Goal: Task Accomplishment & Management: Manage account settings

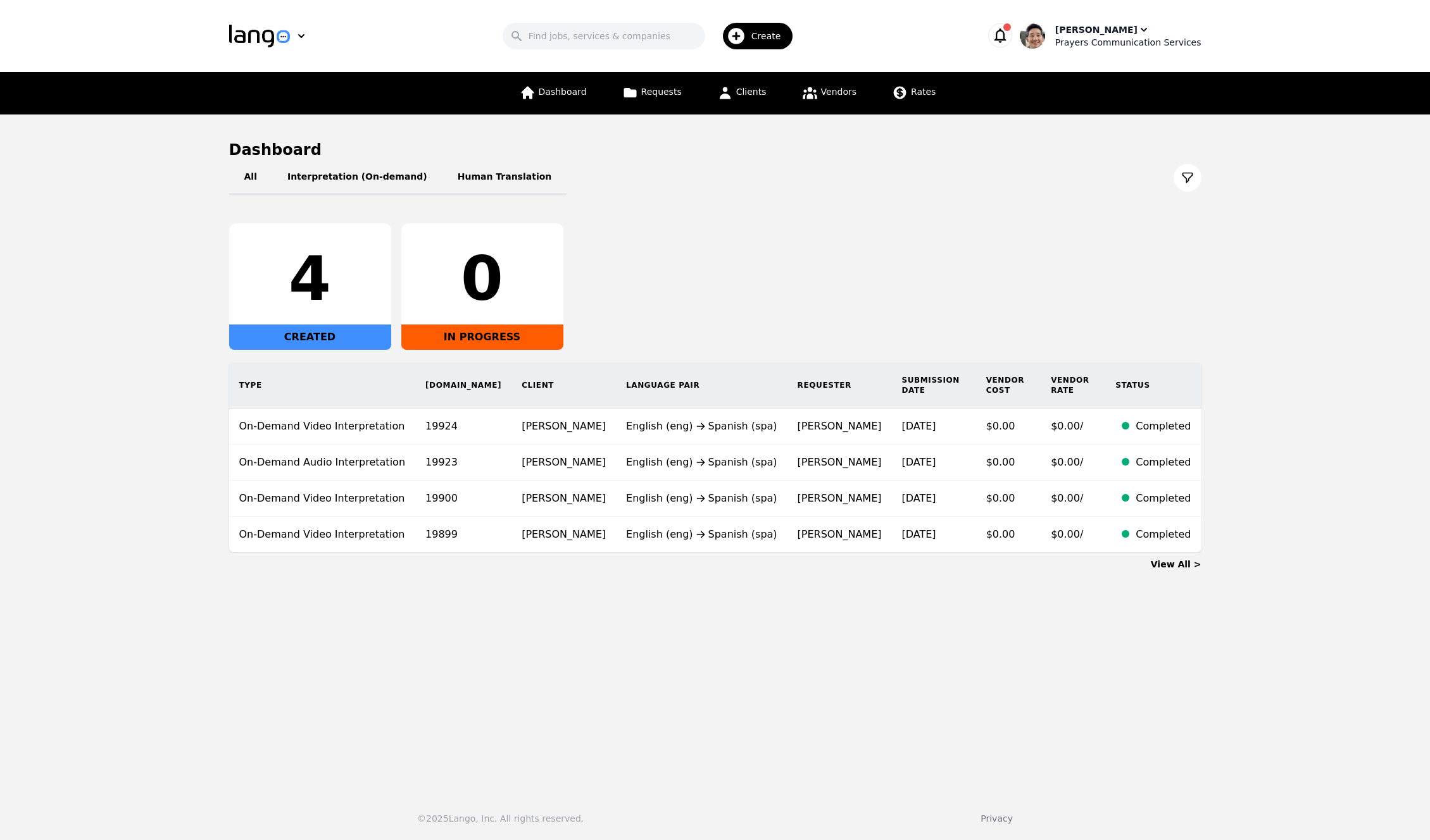
click at [1121, 41] on div "Prayers Communication Services" at bounding box center [1128, 43] width 146 height 13
click at [889, 178] on div "All Interpretation (On-demand) Human Translation" at bounding box center [715, 177] width 972 height 36
click at [822, 94] on span "Vendors" at bounding box center [838, 91] width 36 height 10
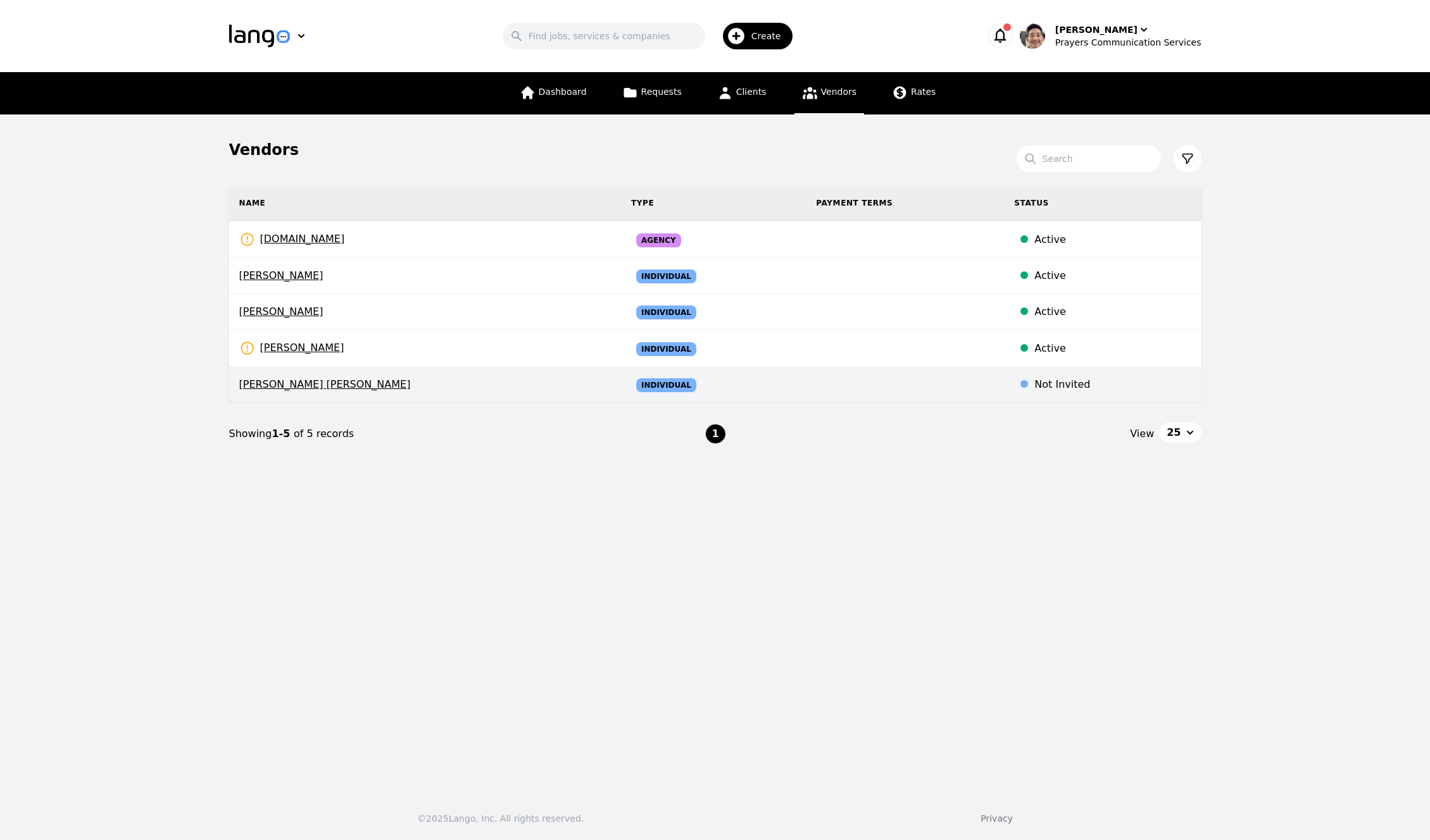
click at [1041, 389] on div "Not Invited" at bounding box center [1112, 384] width 156 height 15
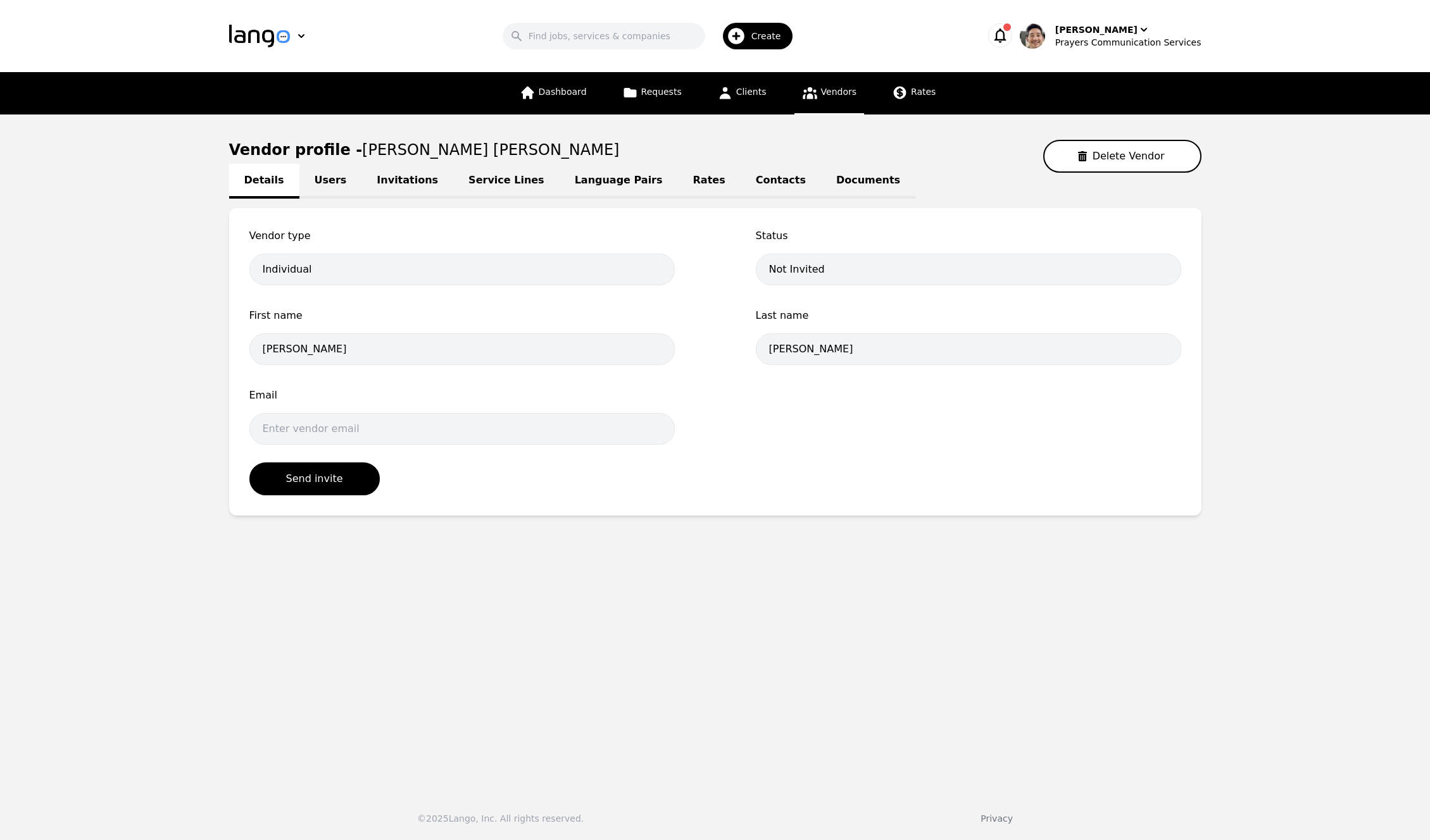
click at [1091, 470] on form "Vendor type Individual Status Not Invited First name [PERSON_NAME] Last name [P…" at bounding box center [715, 361] width 932 height 267
click at [399, 174] on link "Invitations" at bounding box center [407, 181] width 91 height 35
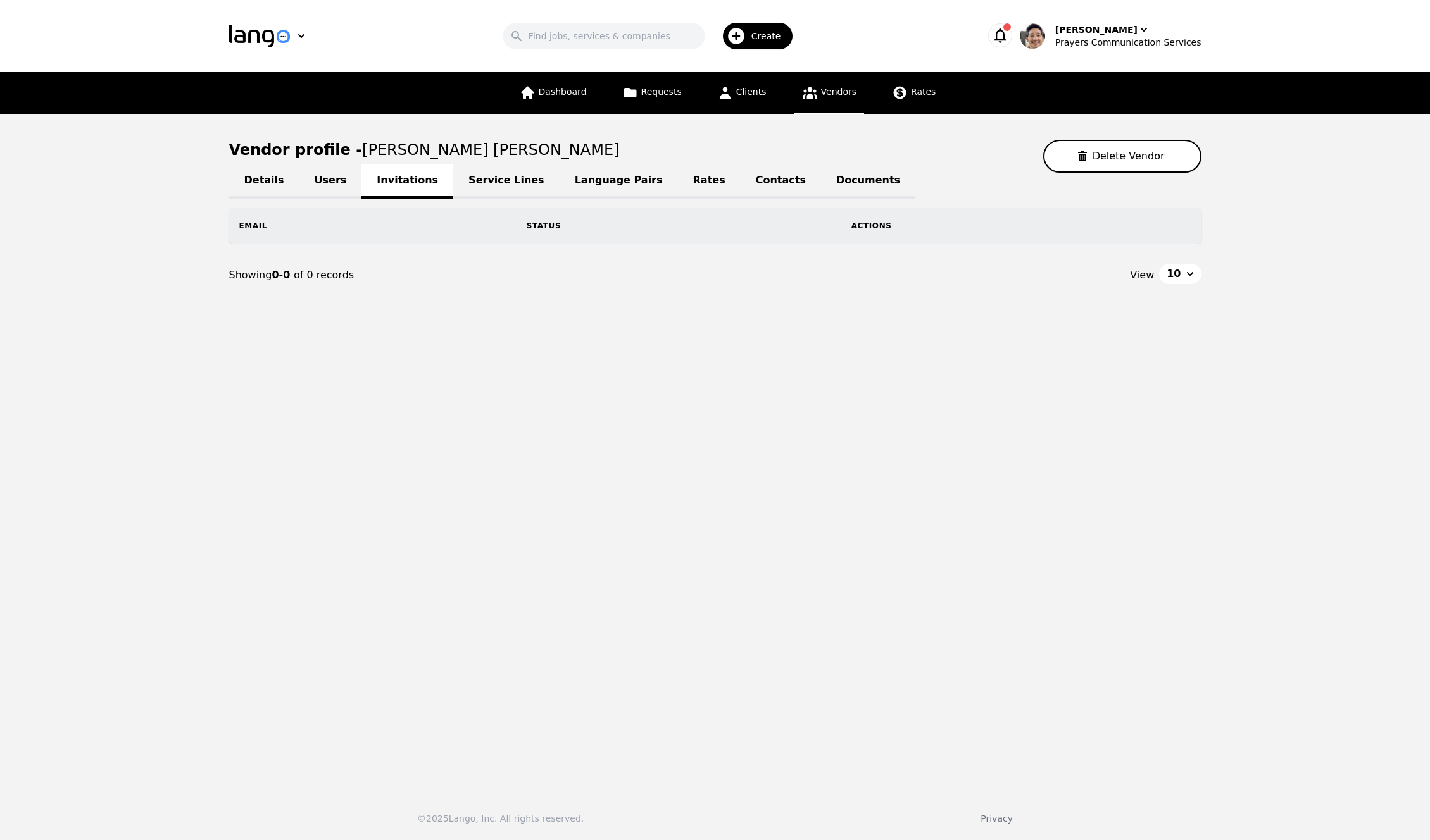
click at [317, 189] on link "Users" at bounding box center [331, 181] width 63 height 35
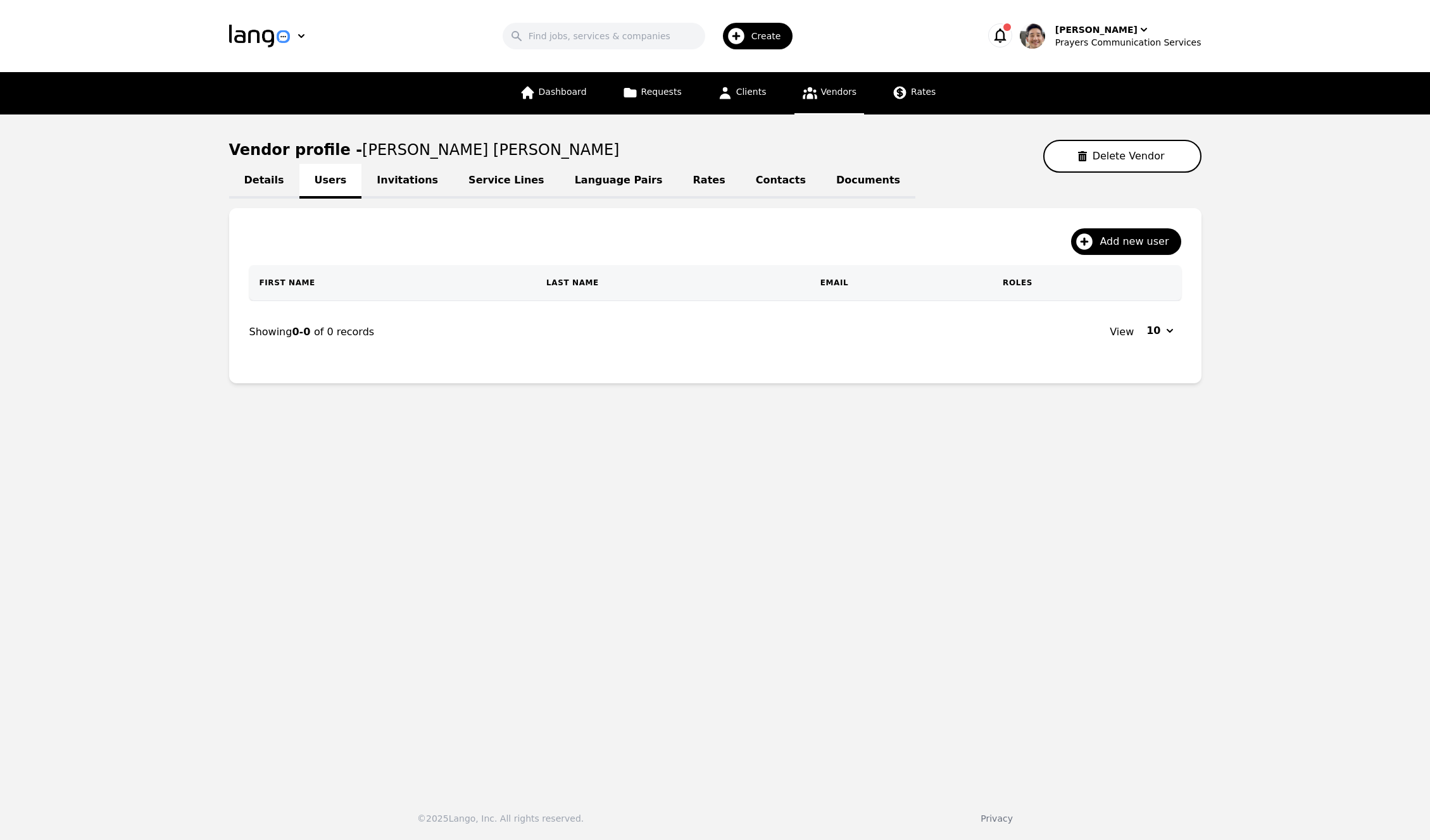
click at [252, 183] on link "Details" at bounding box center [264, 181] width 70 height 35
drag, startPoint x: 620, startPoint y: 363, endPoint x: 598, endPoint y: 341, distance: 31.1
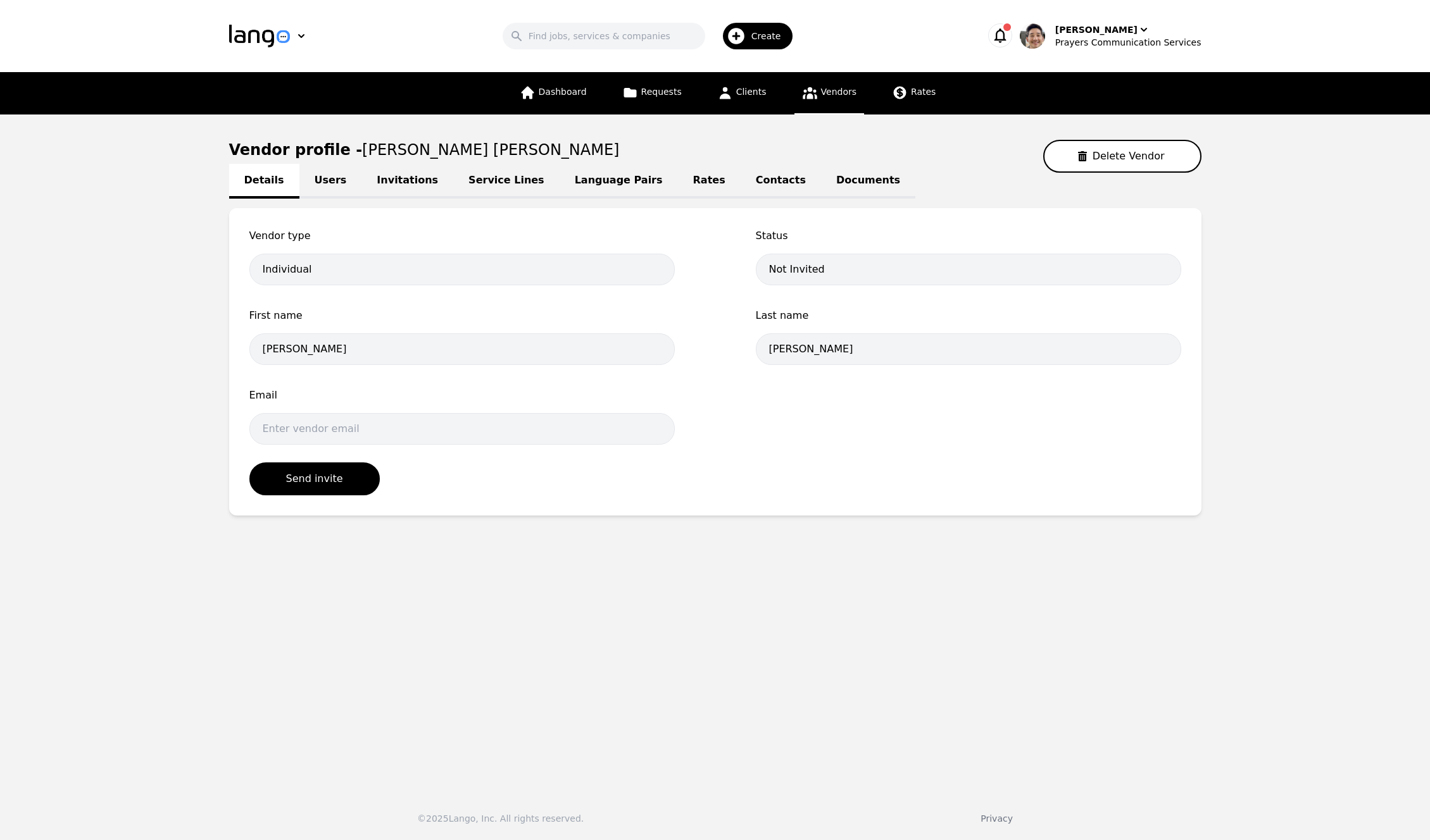
drag, startPoint x: 575, startPoint y: 311, endPoint x: 570, endPoint y: 299, distance: 13.0
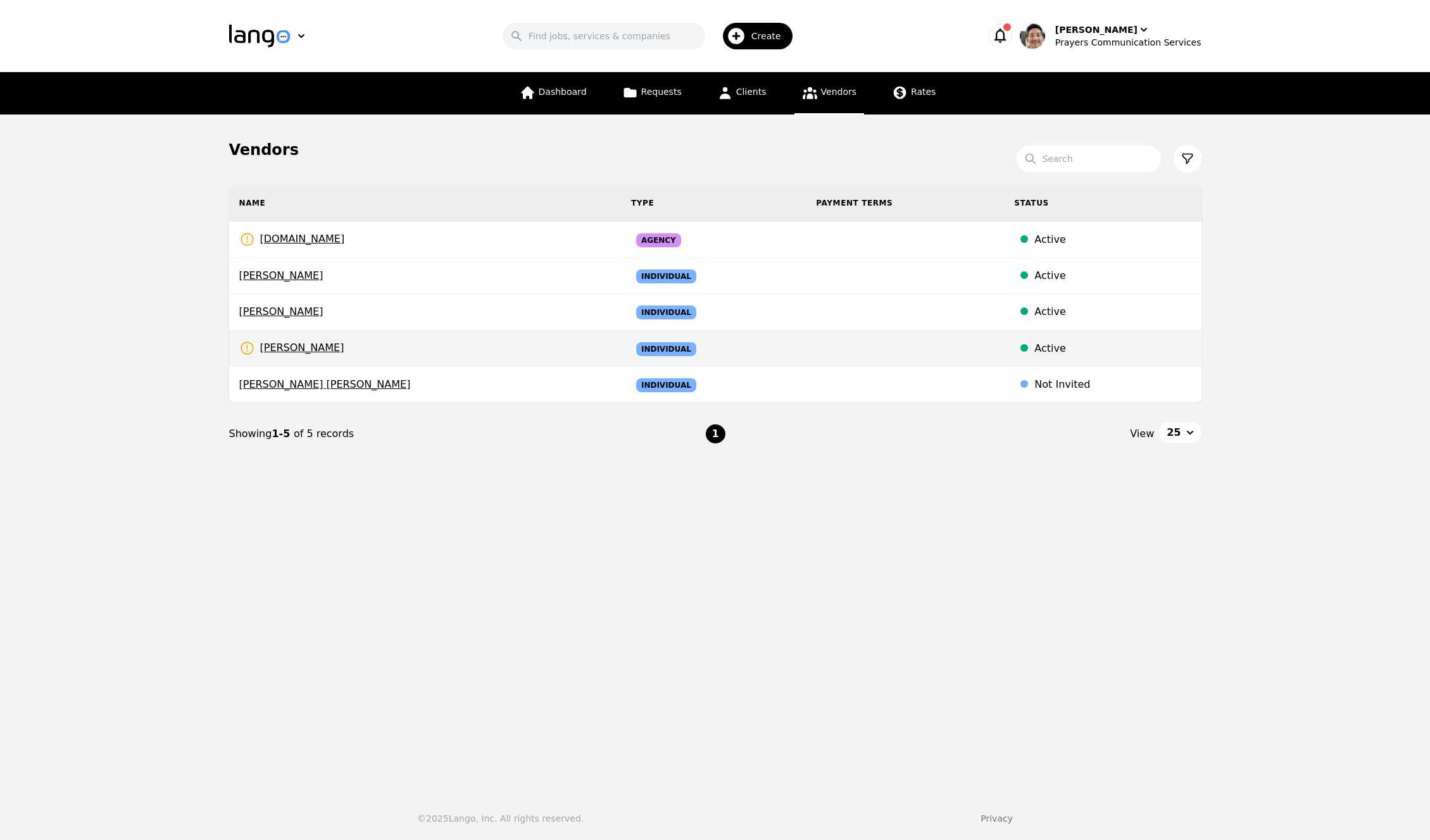
click at [500, 352] on td "[PERSON_NAME] Rates Need to be set" at bounding box center [424, 348] width 392 height 37
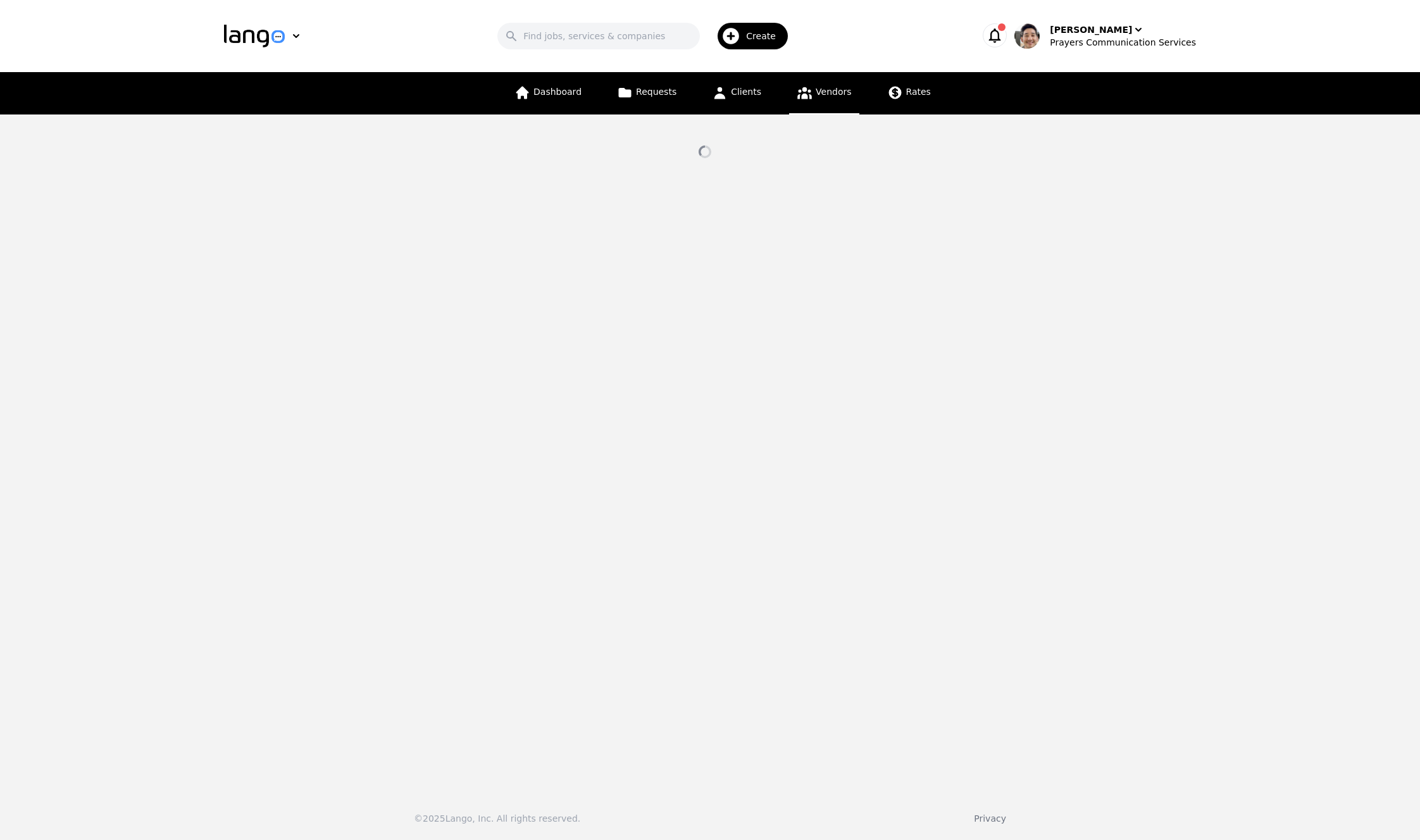
select select "active"
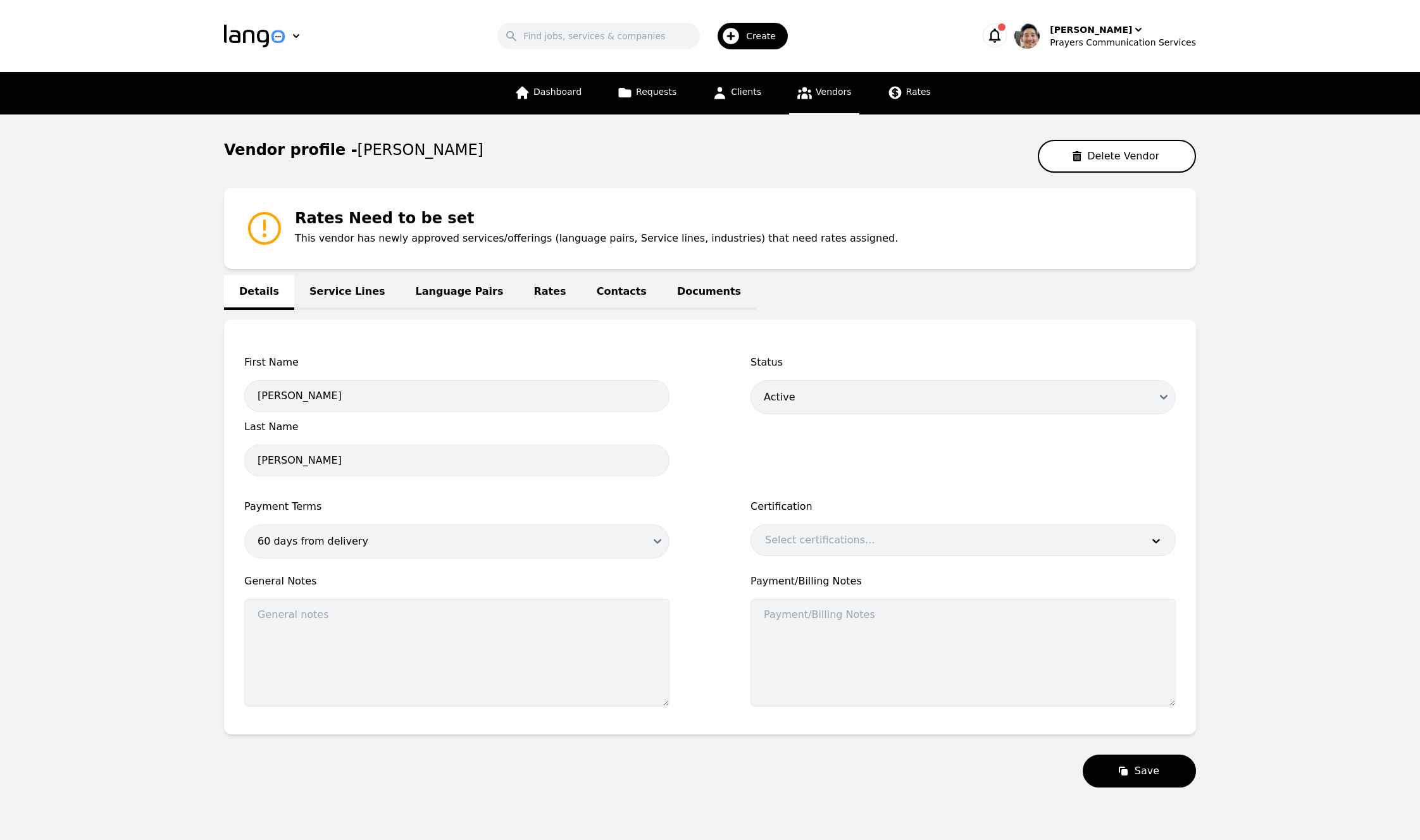
click at [431, 287] on link "Language Pairs" at bounding box center [460, 292] width 119 height 35
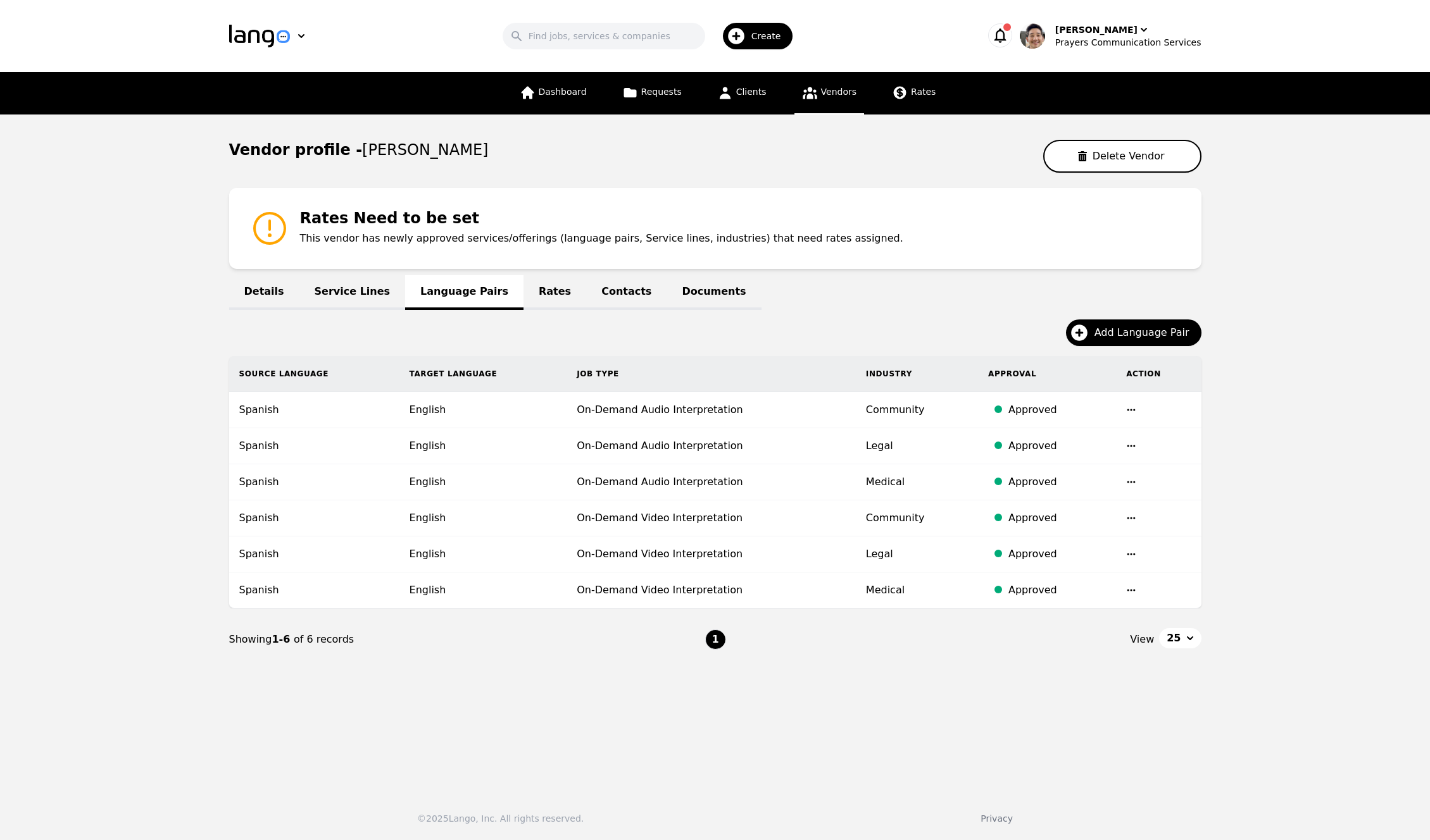
select select "active"
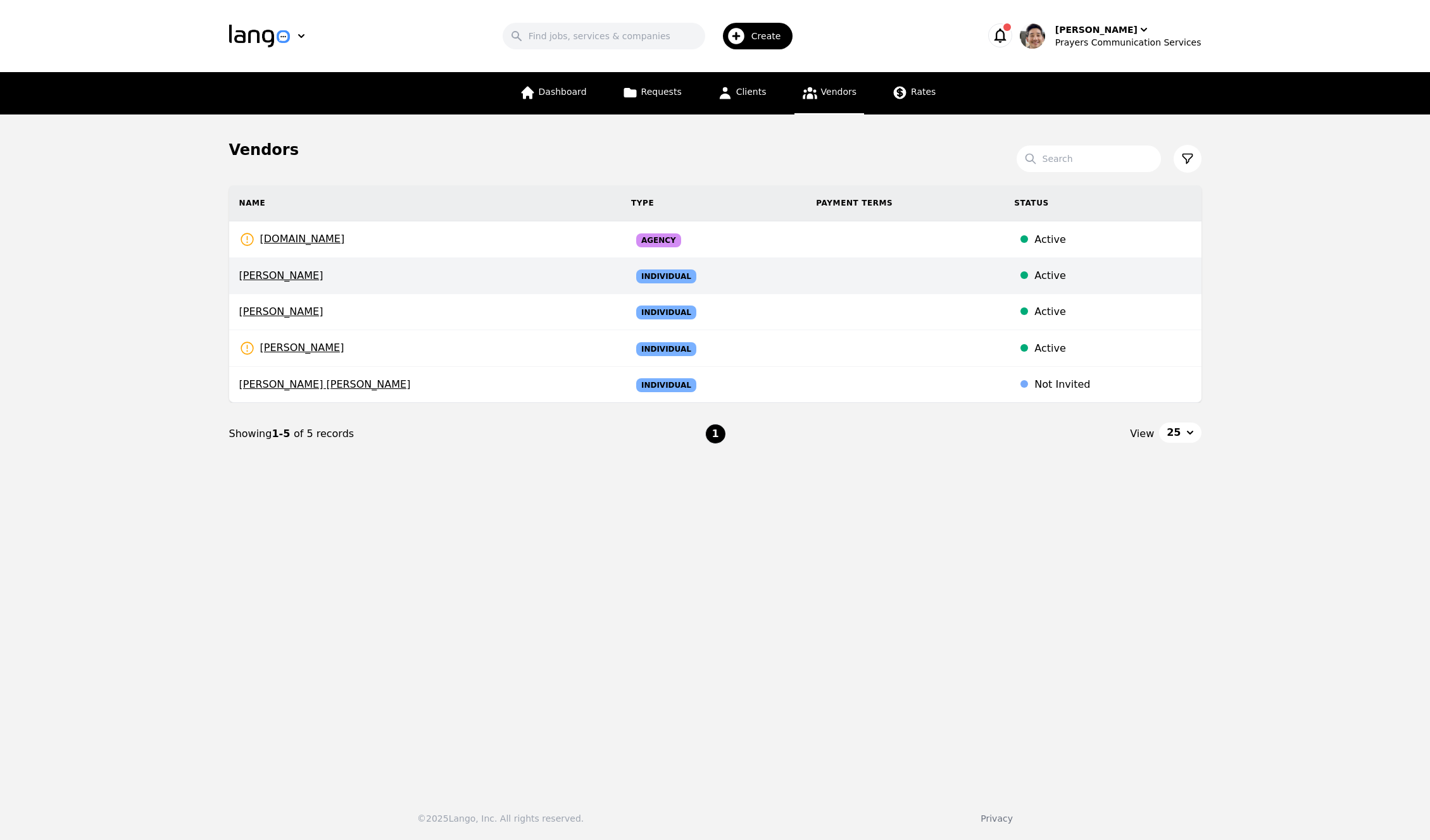
click at [403, 286] on td "[PERSON_NAME]" at bounding box center [424, 276] width 392 height 36
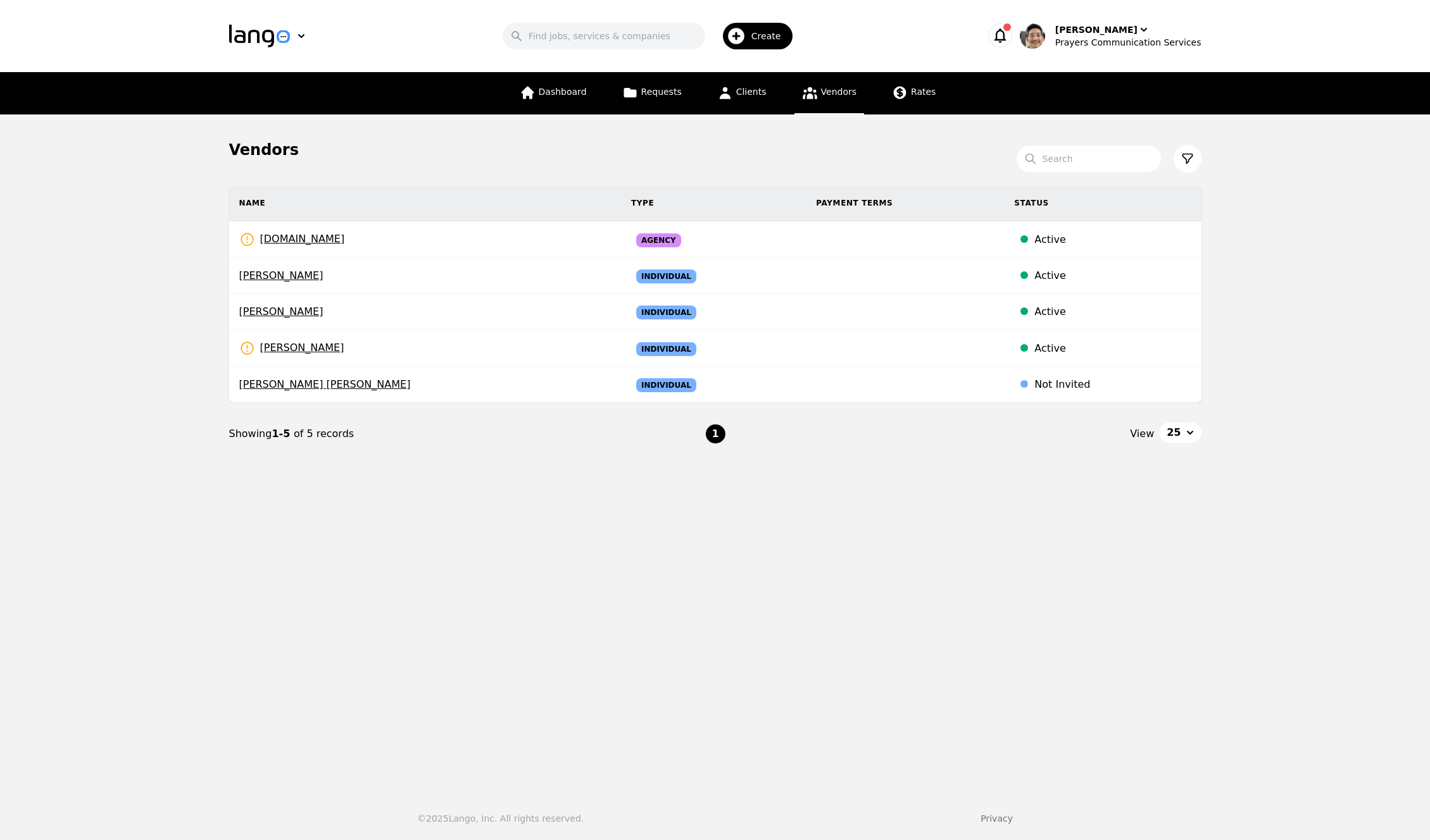
select select "active"
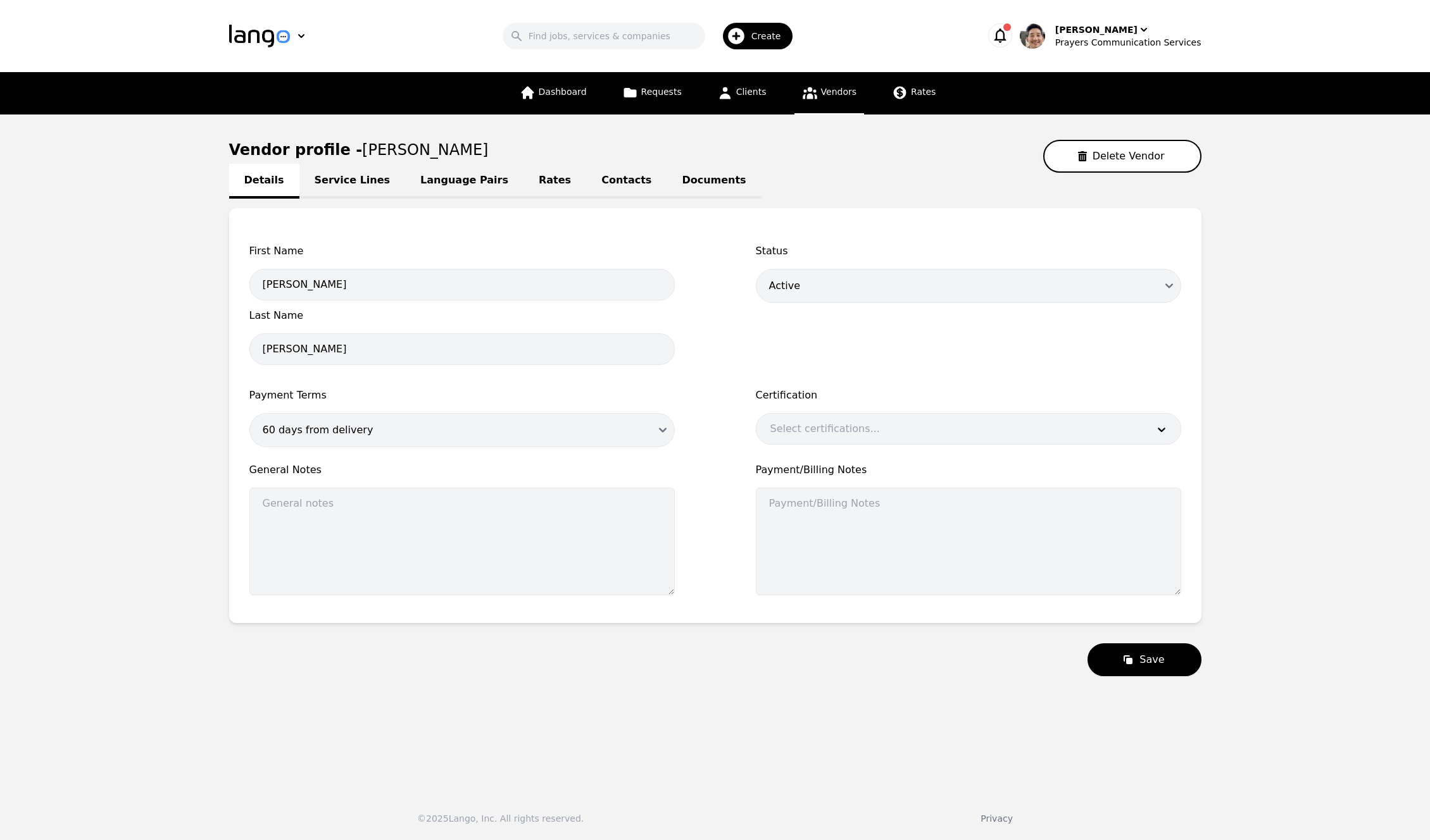
click at [426, 177] on link "Language Pairs" at bounding box center [464, 181] width 119 height 35
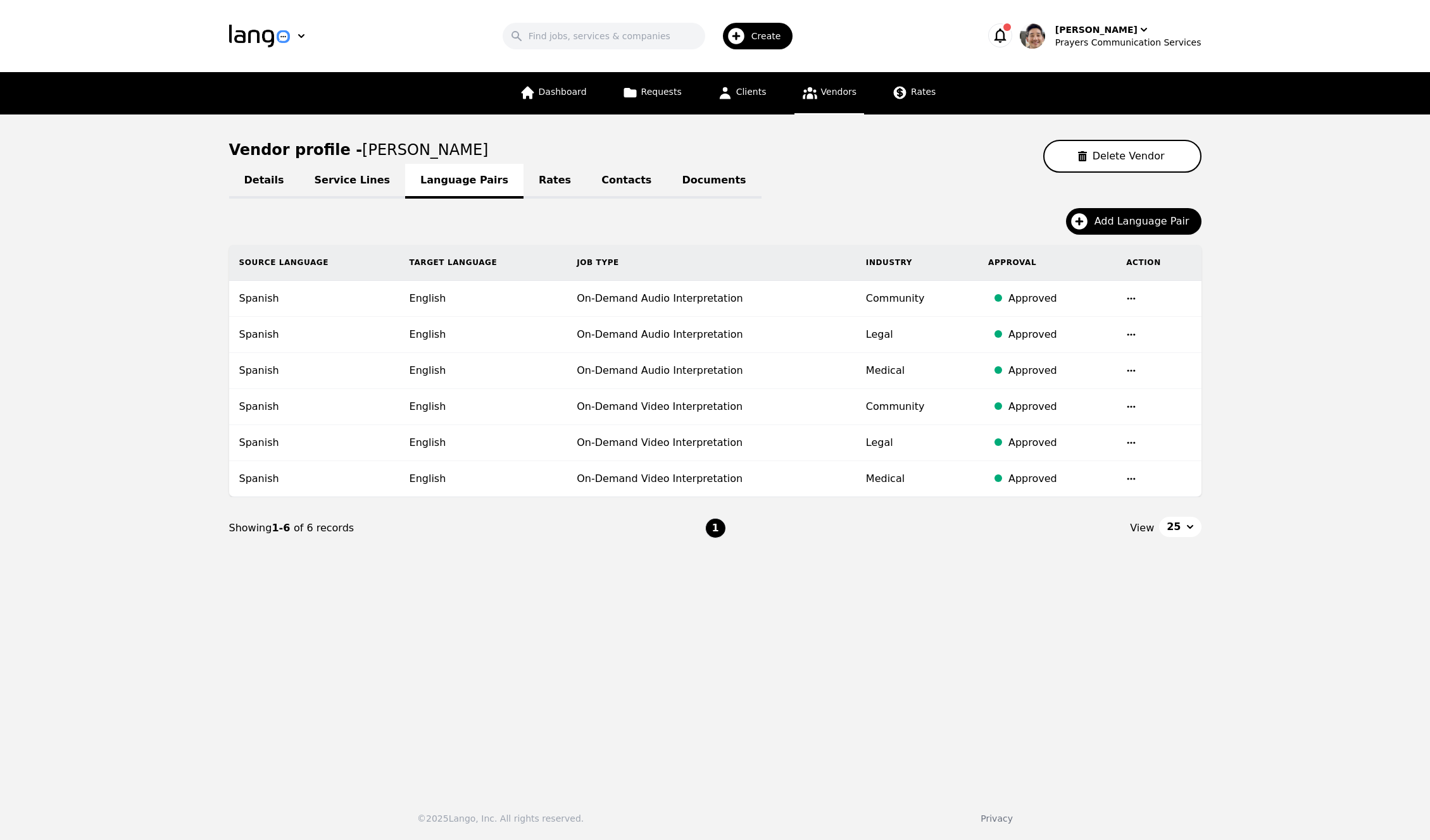
click at [1355, 267] on main "Vendor profile - [PERSON_NAME] Delete Vendor Details Service Lines Language Pai…" at bounding box center [715, 448] width 1430 height 668
click at [1086, 24] on div "[PERSON_NAME]" at bounding box center [1096, 30] width 82 height 13
click at [1133, 114] on p "Switch Company" at bounding box center [1140, 111] width 74 height 13
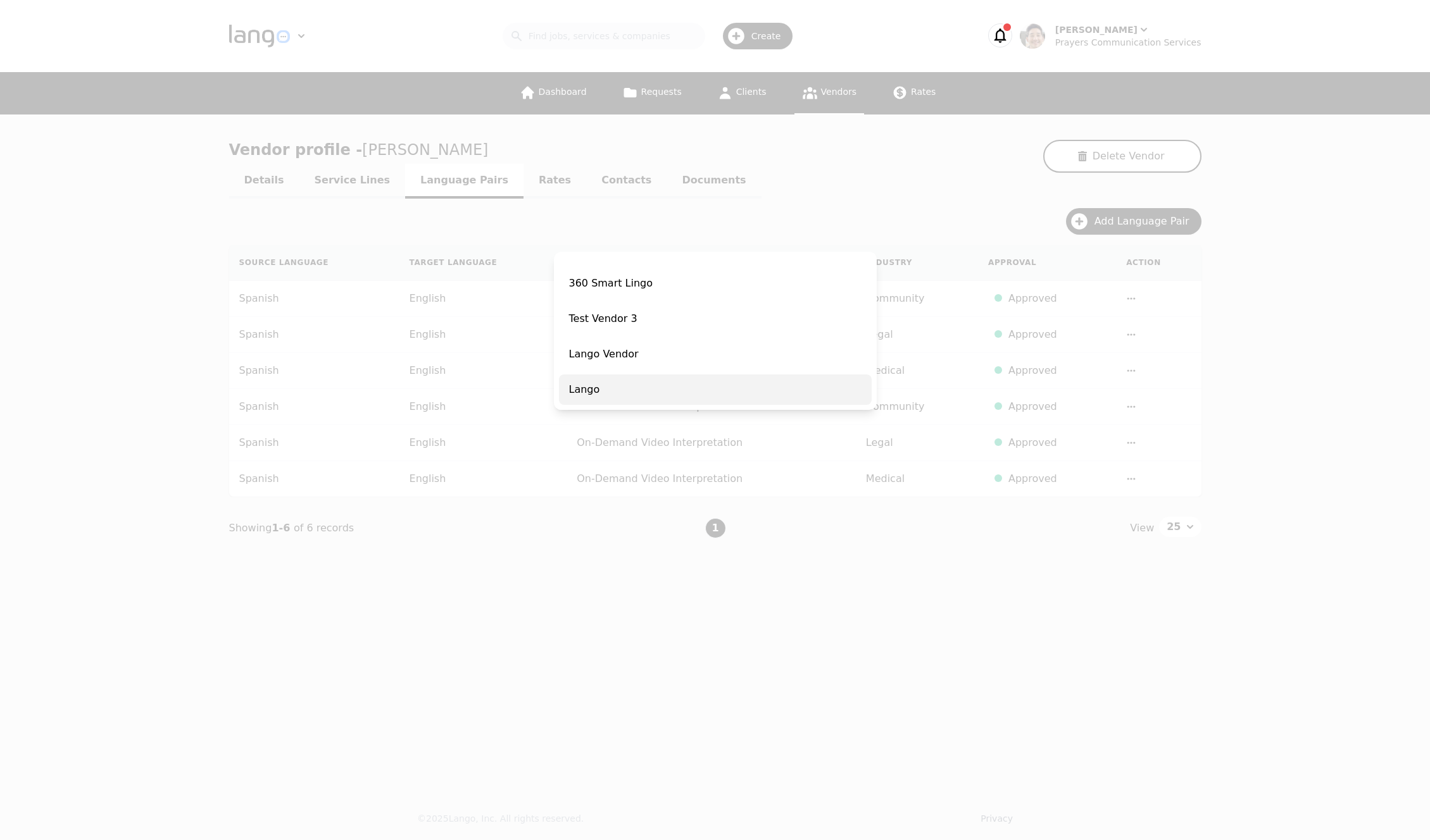
click at [662, 389] on span "Lango" at bounding box center [715, 390] width 313 height 31
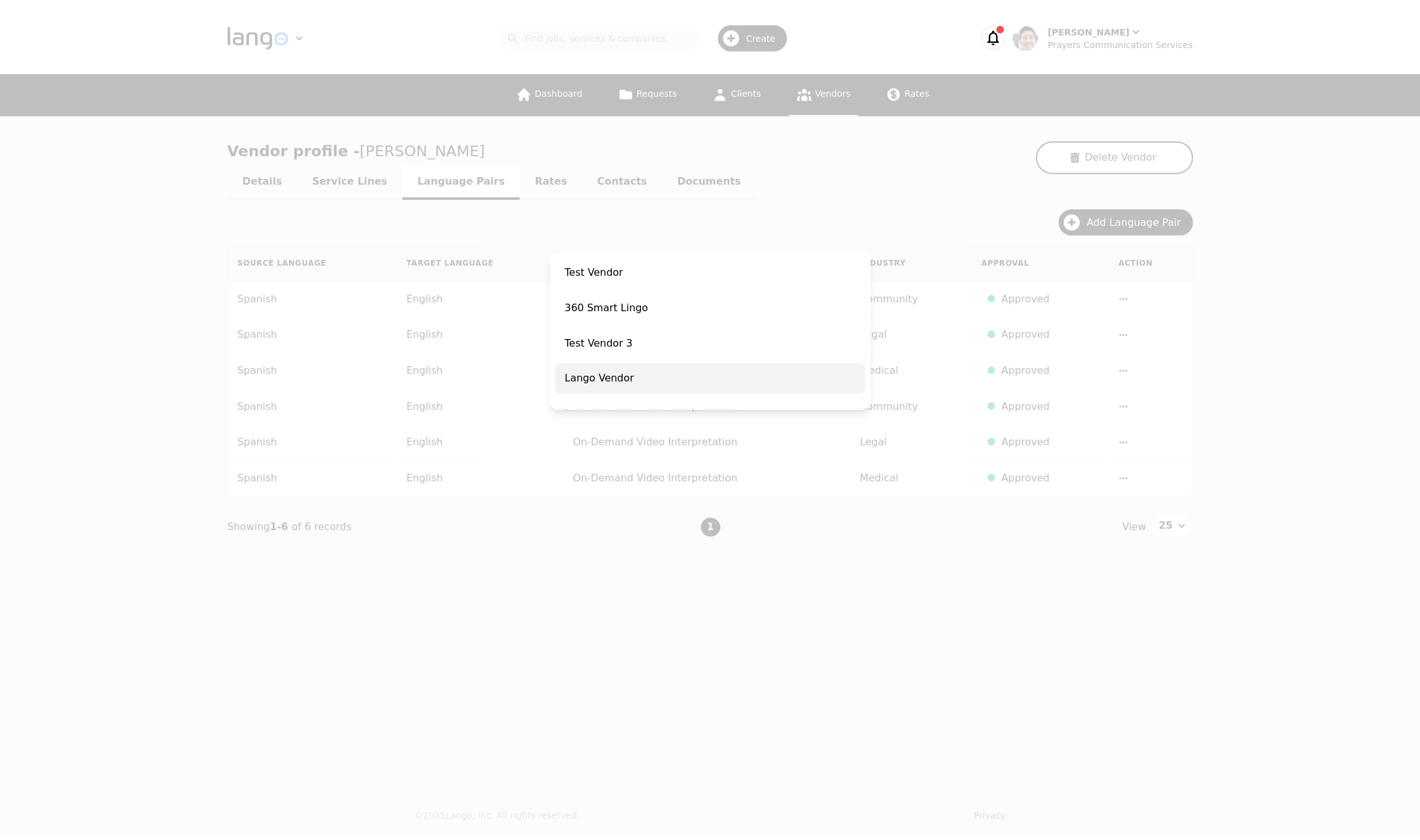
scroll to position [258, 0]
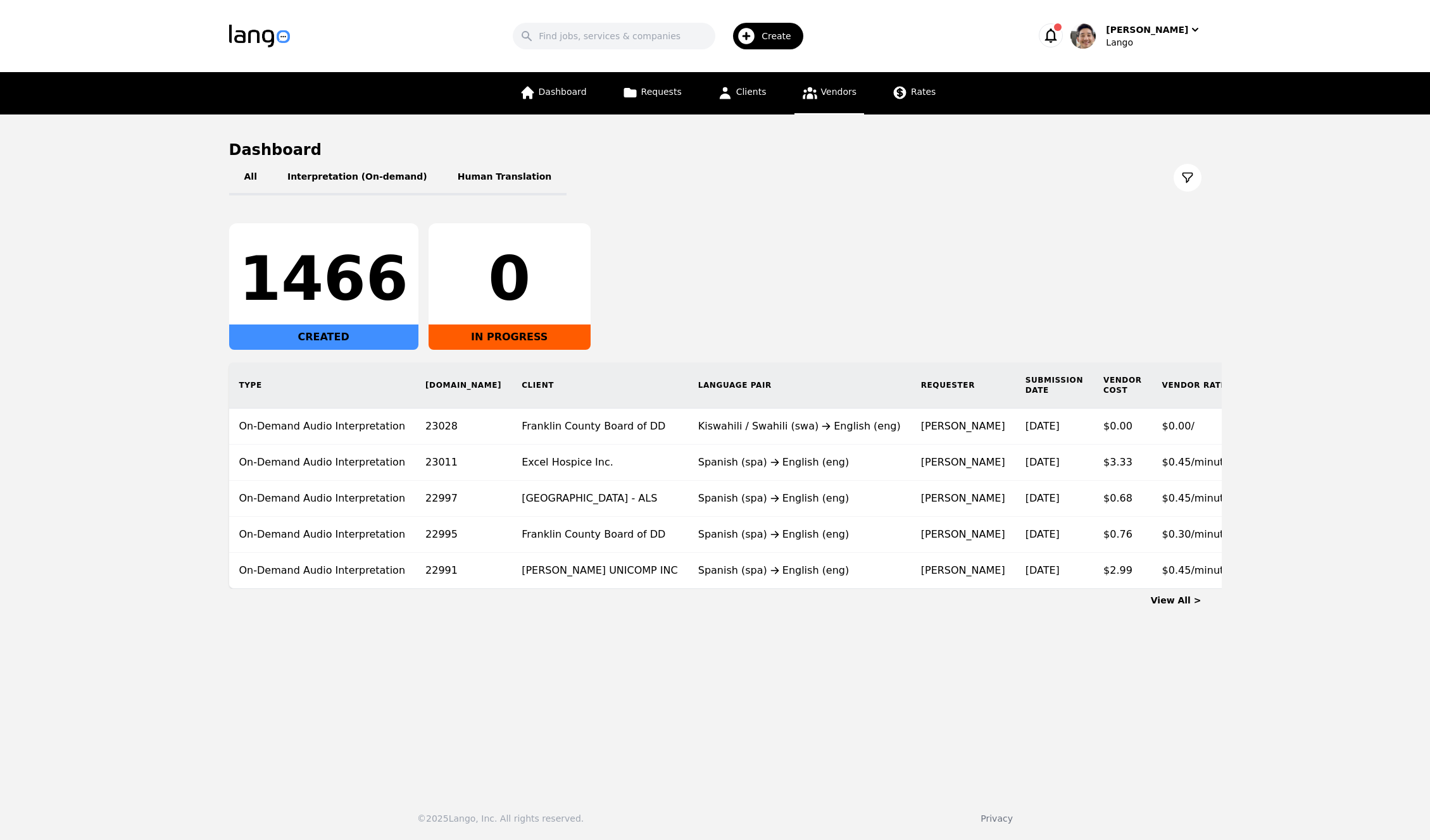
click at [839, 93] on span "Vendors" at bounding box center [838, 91] width 36 height 10
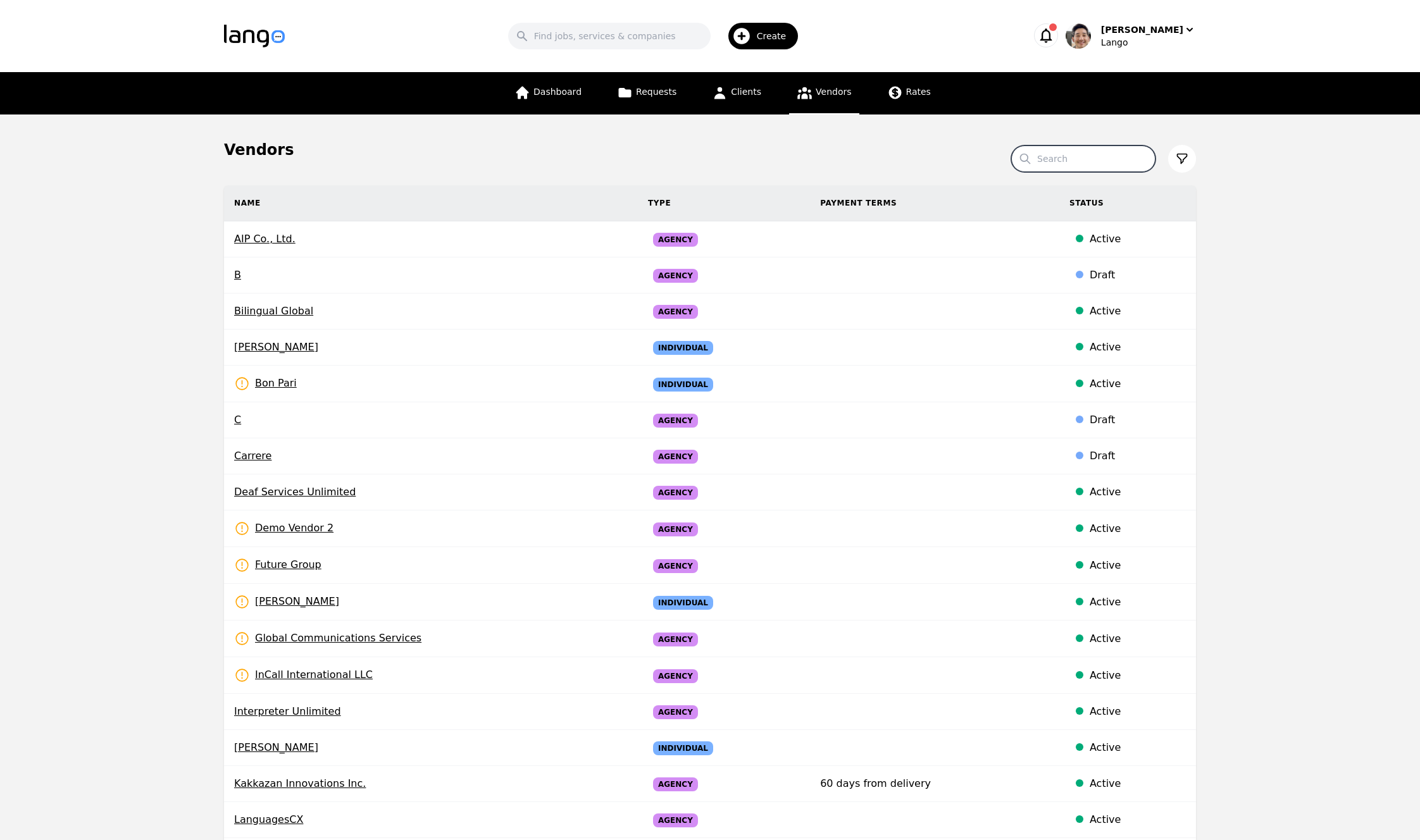
click at [1085, 159] on input "Search" at bounding box center [1083, 159] width 144 height 27
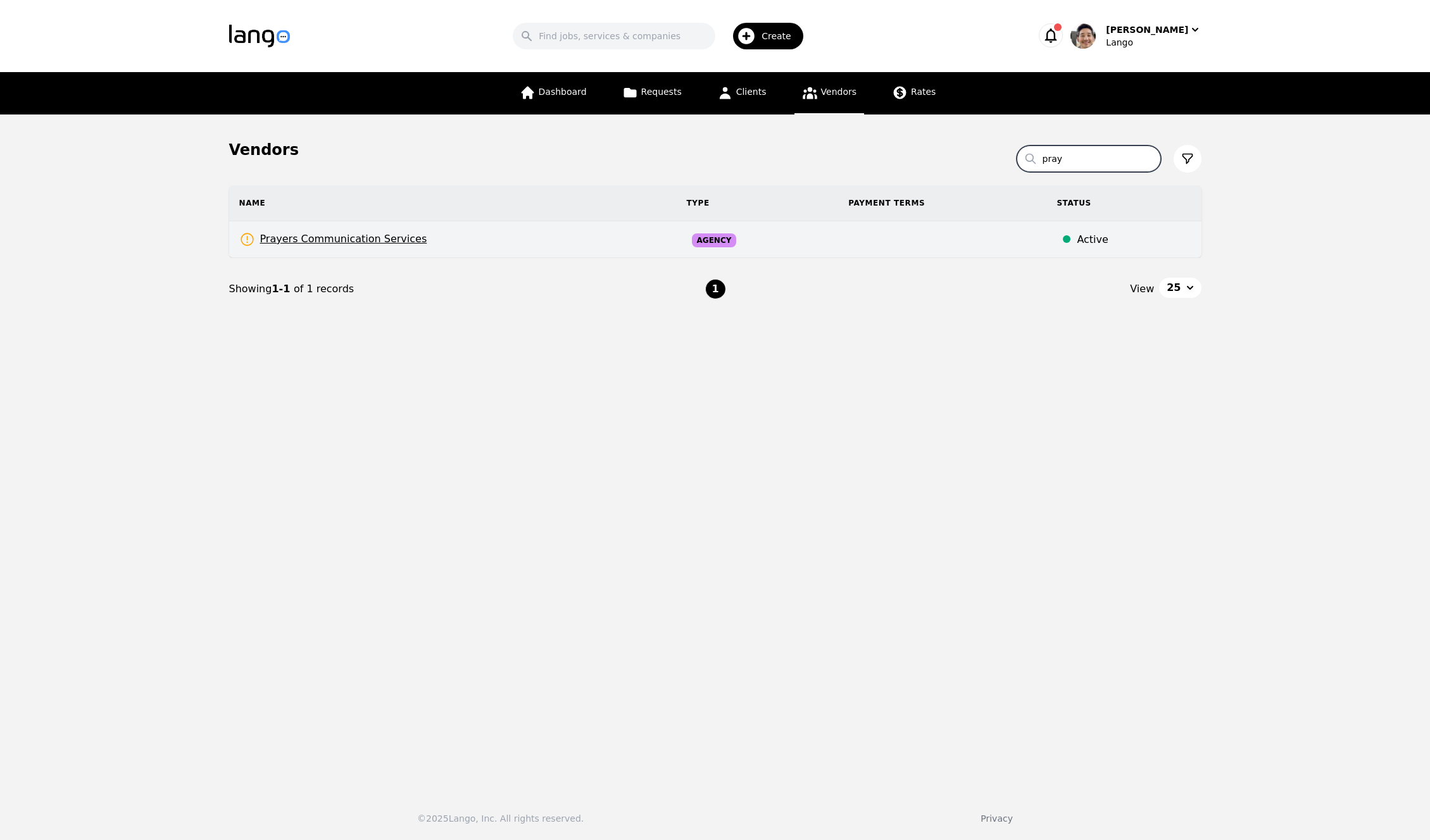
type input "pray"
click at [408, 248] on td "Prayers Communication Services Rates Need to be set" at bounding box center [452, 239] width 447 height 37
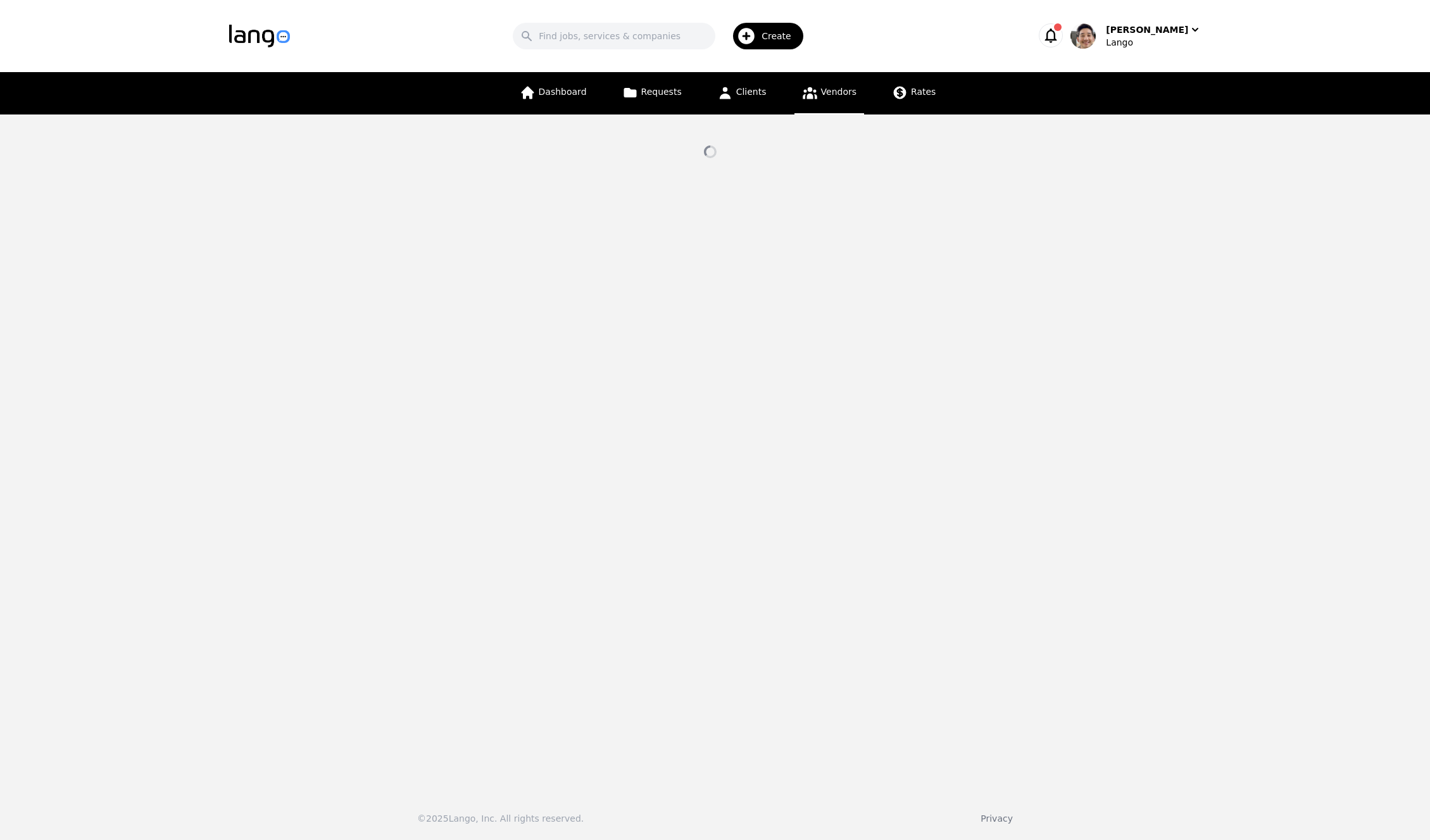
select select "active"
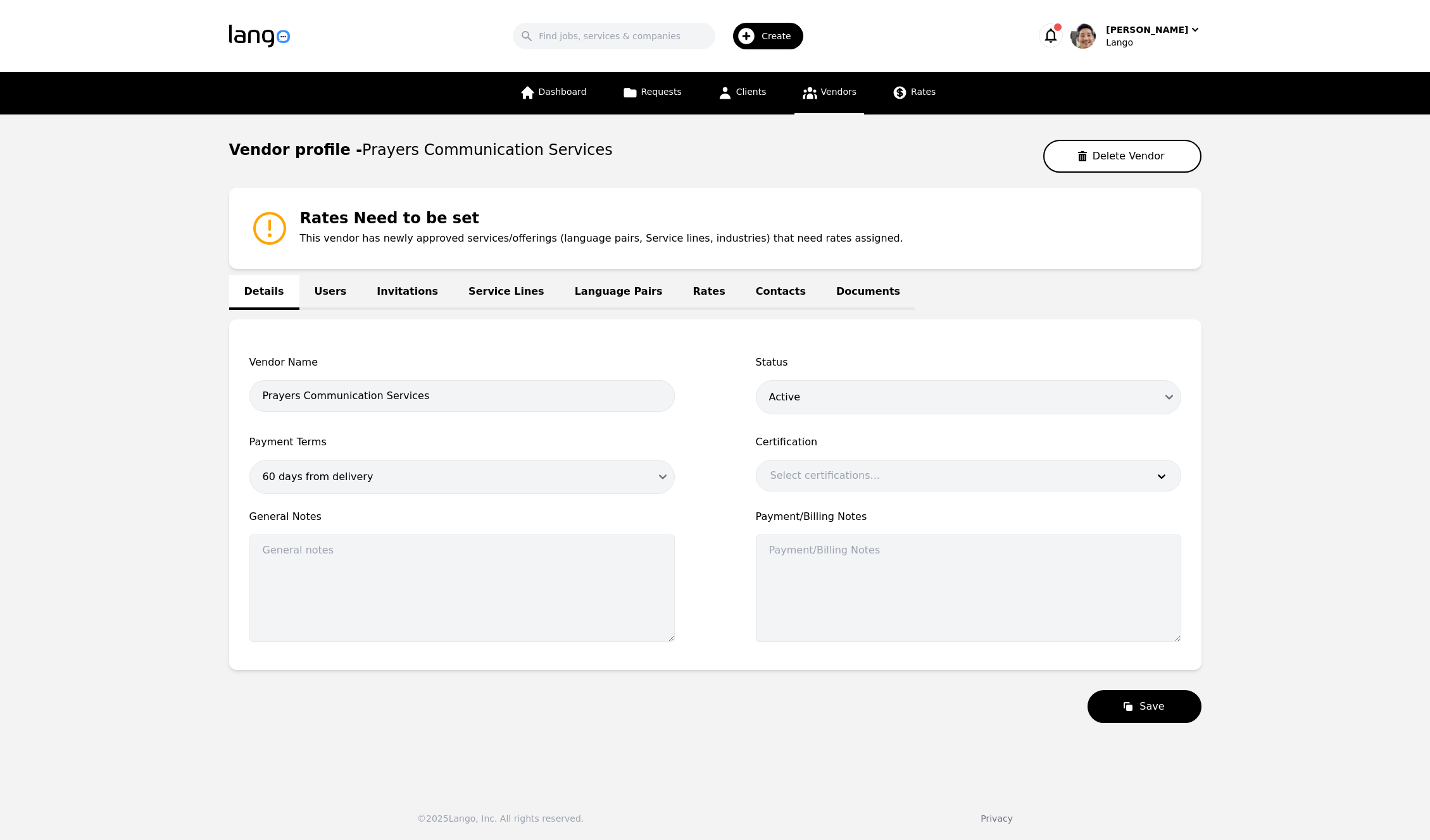
click at [580, 290] on link "Language Pairs" at bounding box center [619, 292] width 119 height 35
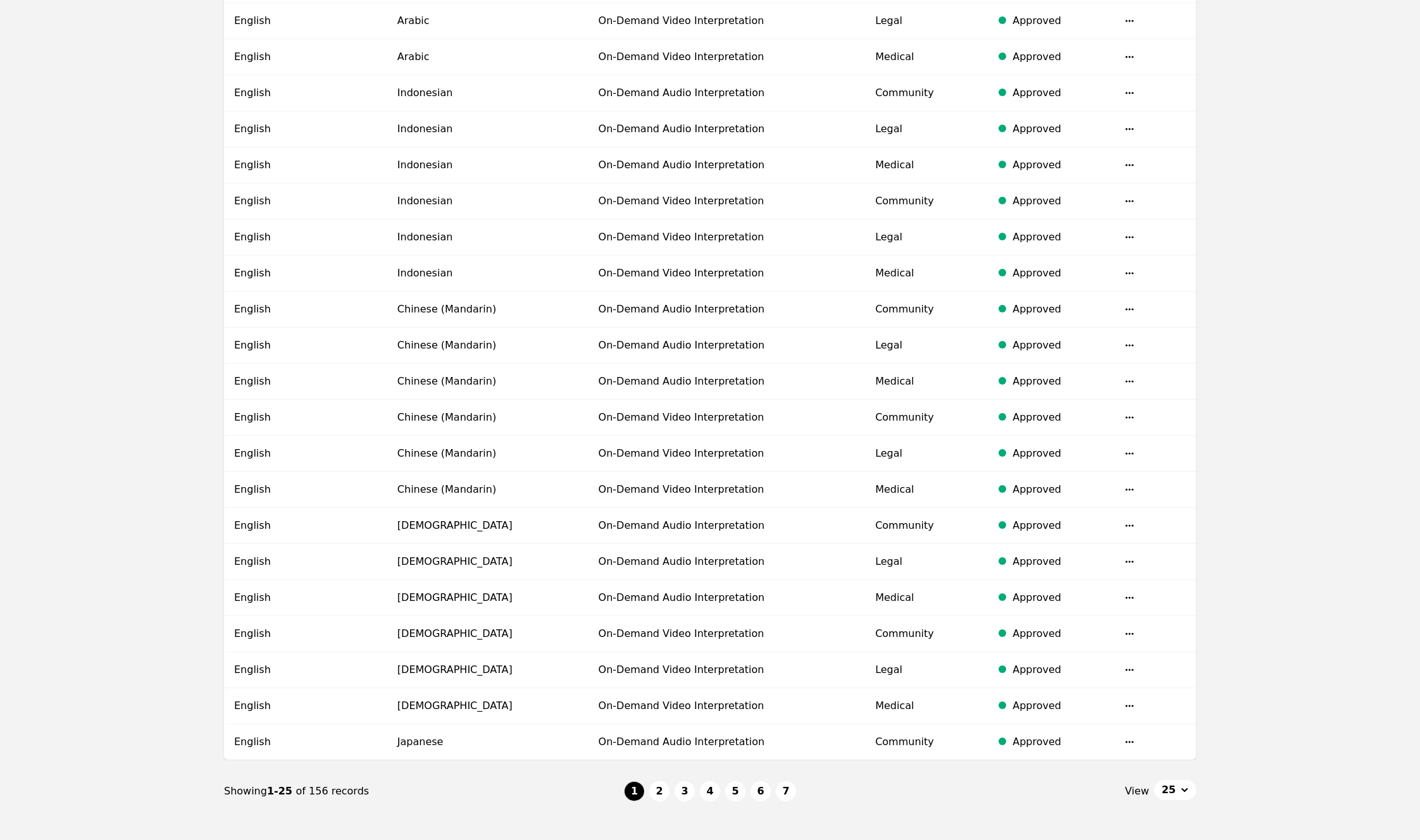
scroll to position [599, 0]
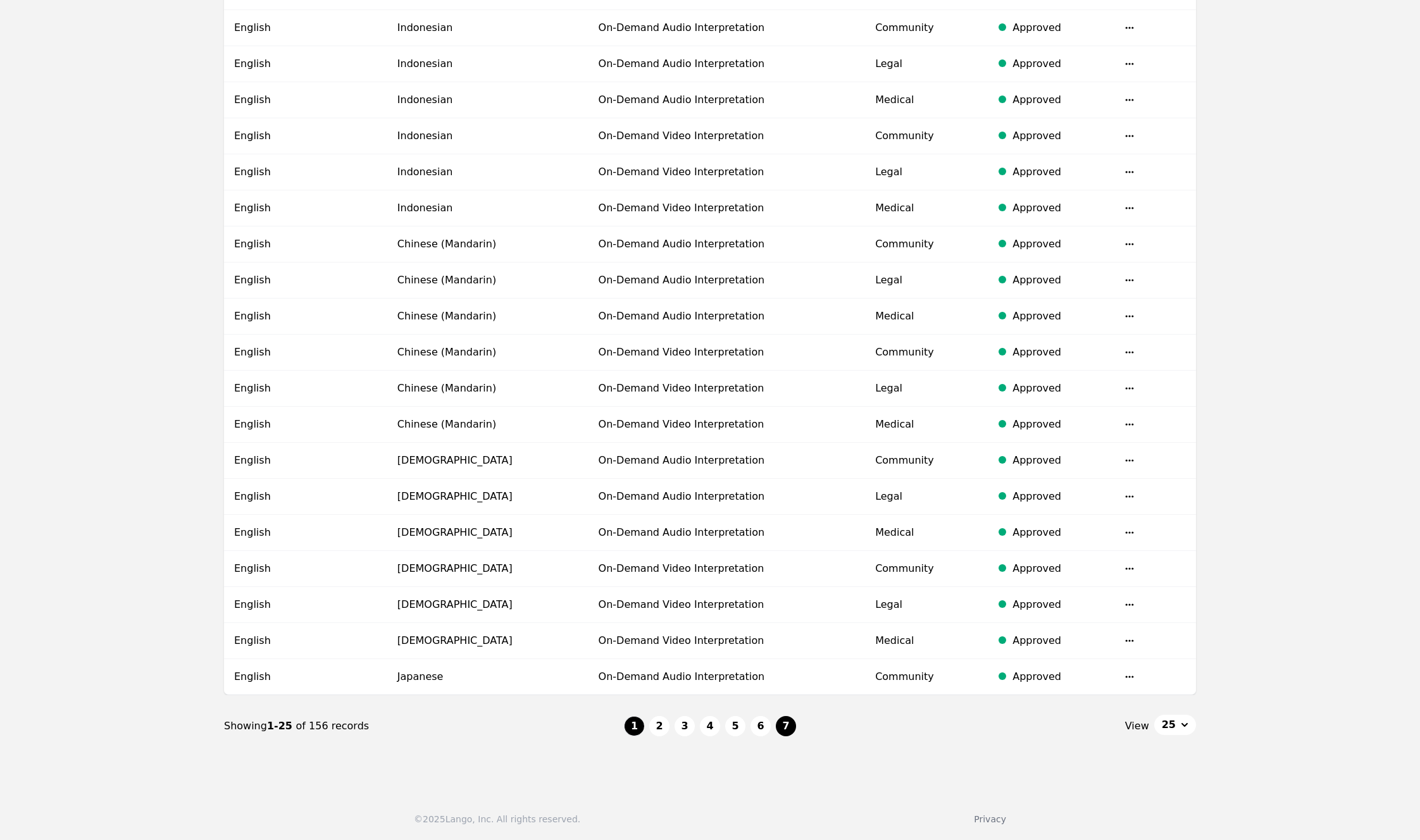
click at [777, 730] on button "7" at bounding box center [786, 726] width 20 height 20
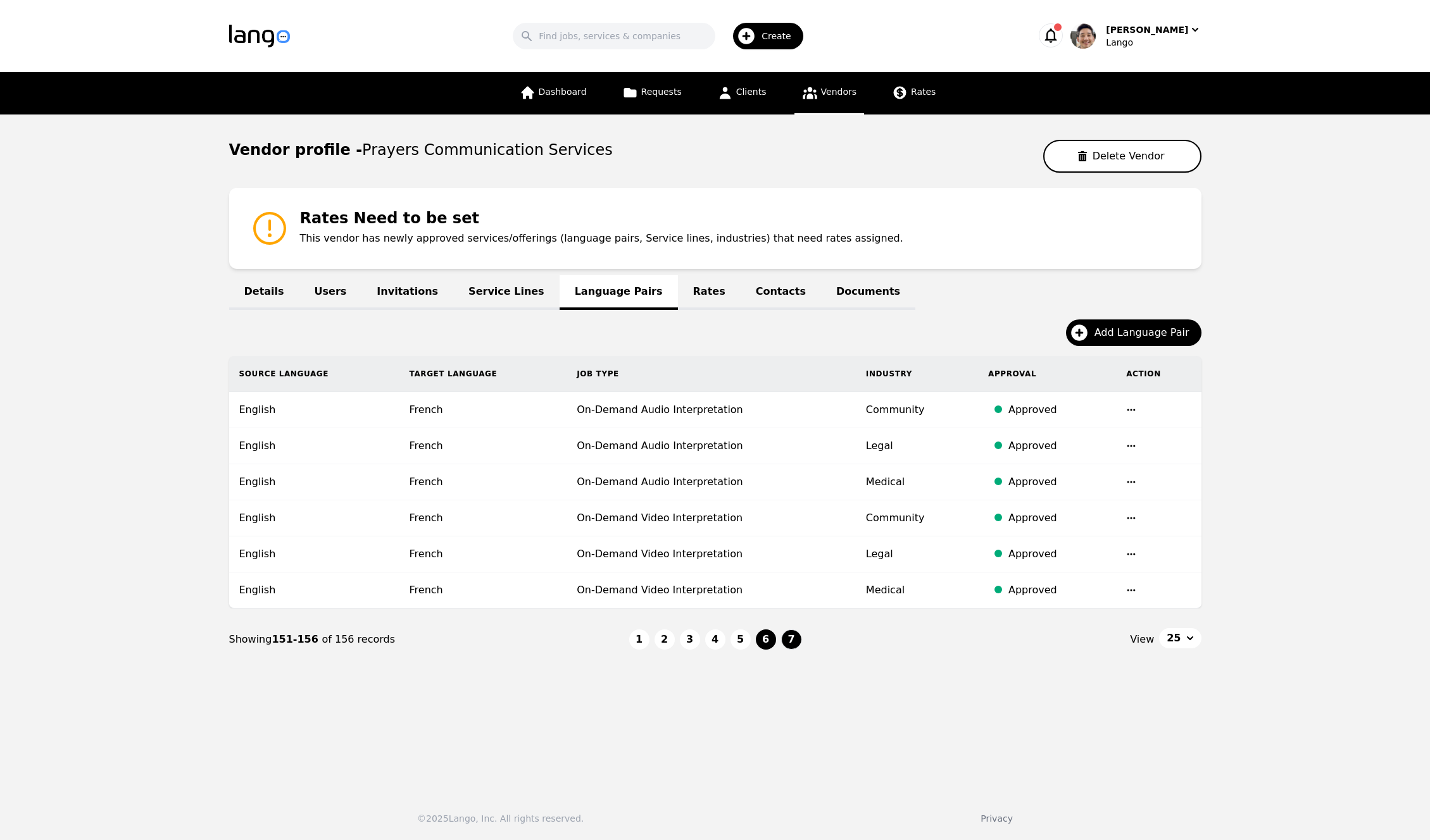
click at [761, 644] on button "6" at bounding box center [766, 639] width 20 height 20
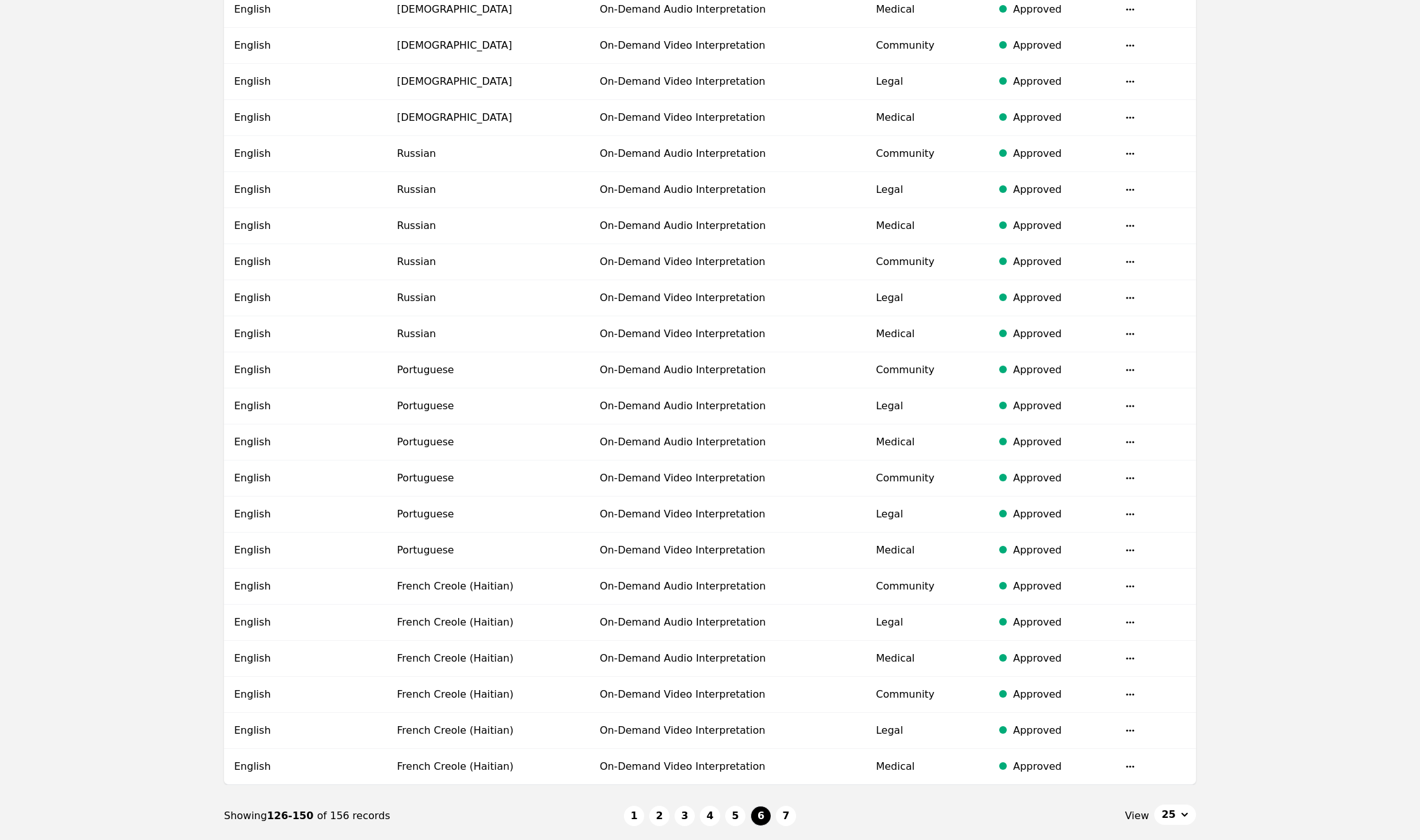
scroll to position [599, 0]
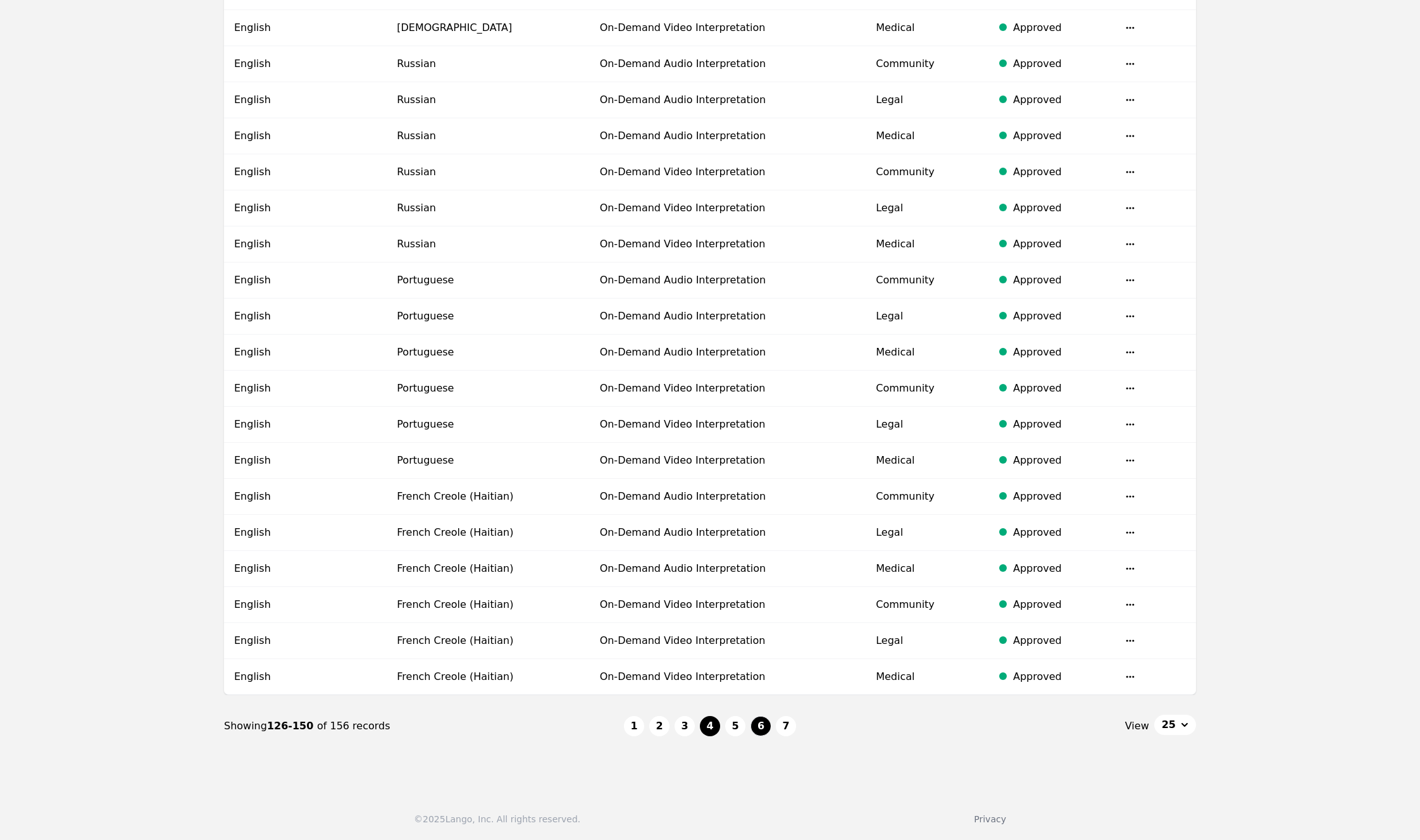
click at [715, 726] on button "4" at bounding box center [710, 726] width 20 height 20
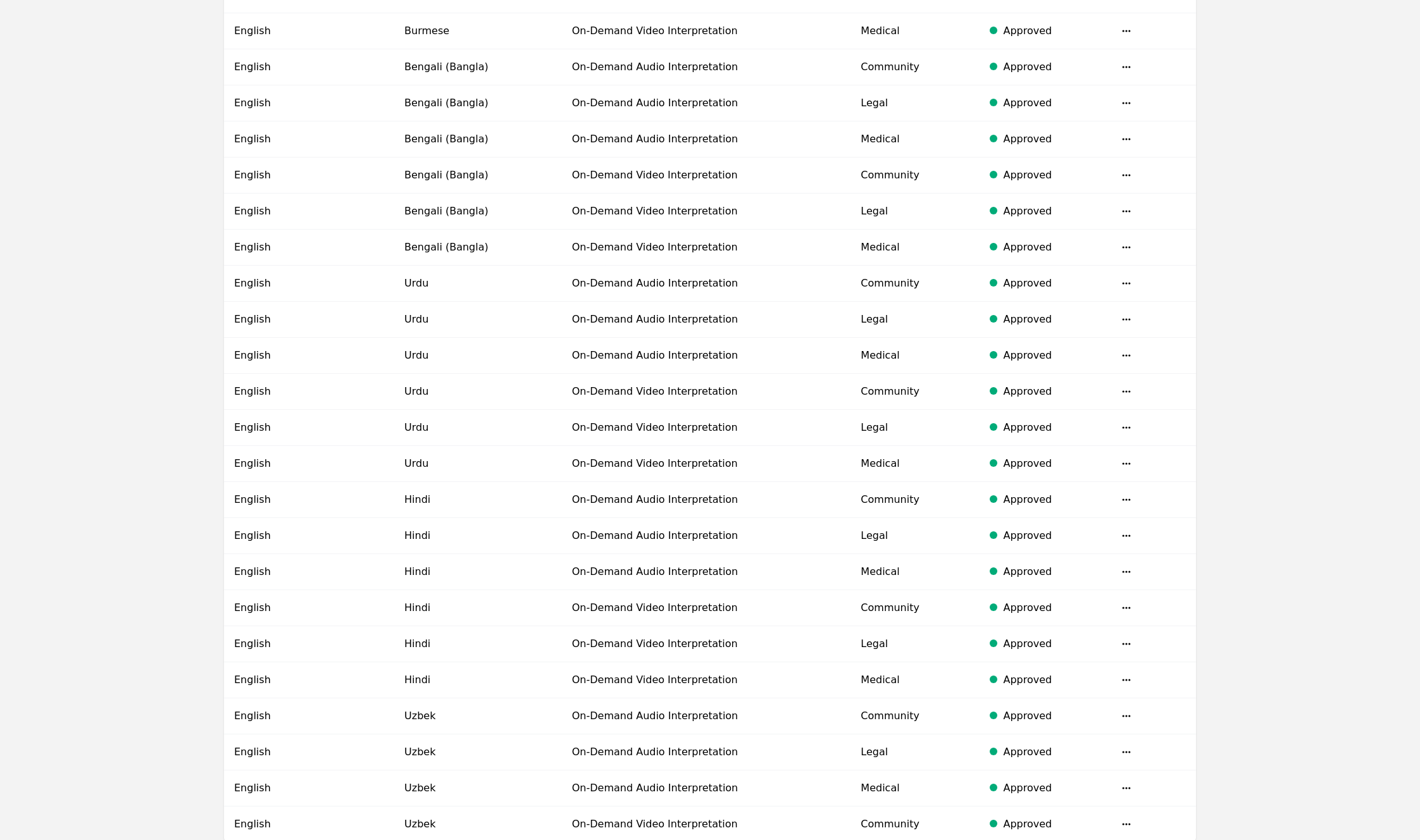
scroll to position [599, 0]
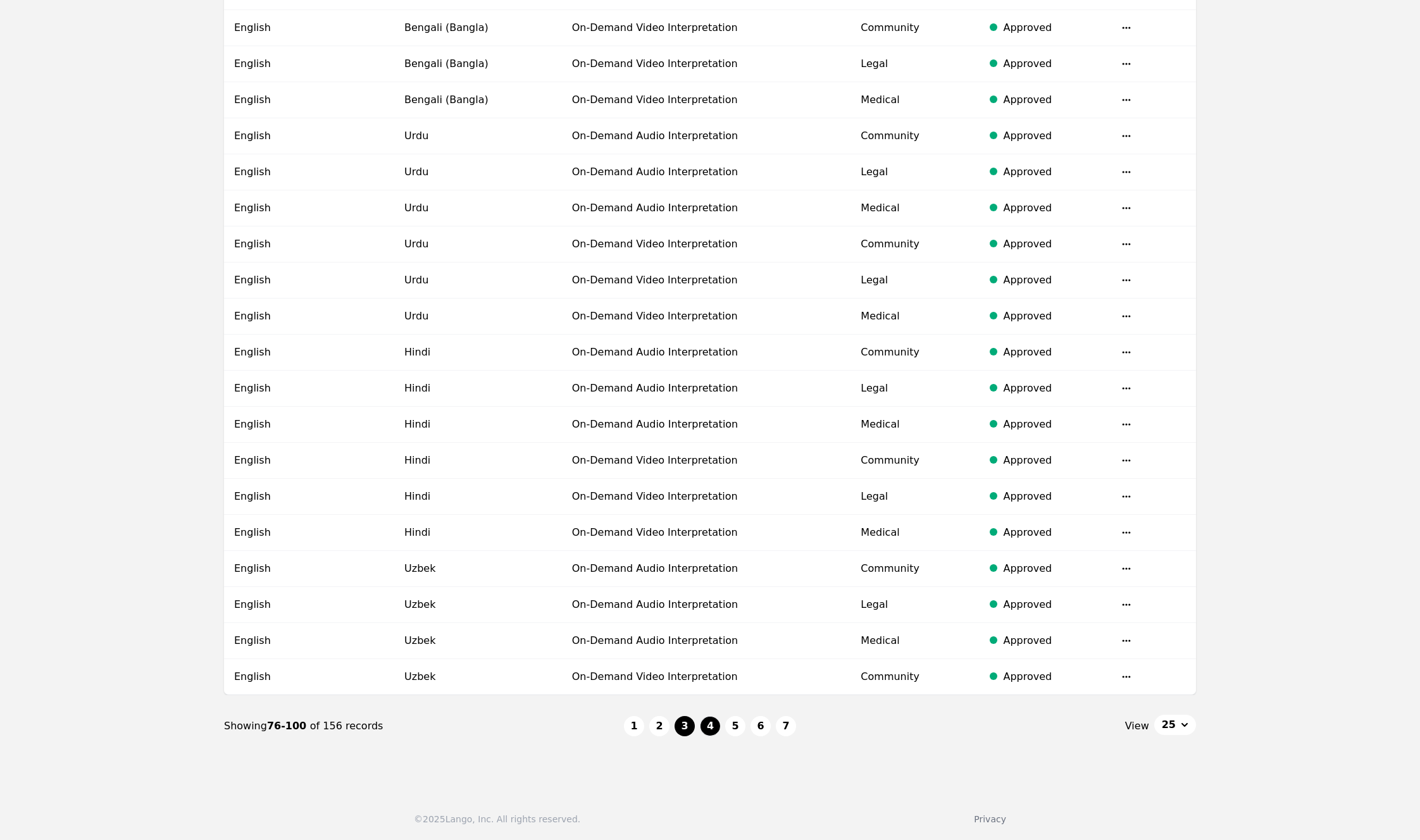
click at [682, 730] on button "3" at bounding box center [685, 726] width 20 height 20
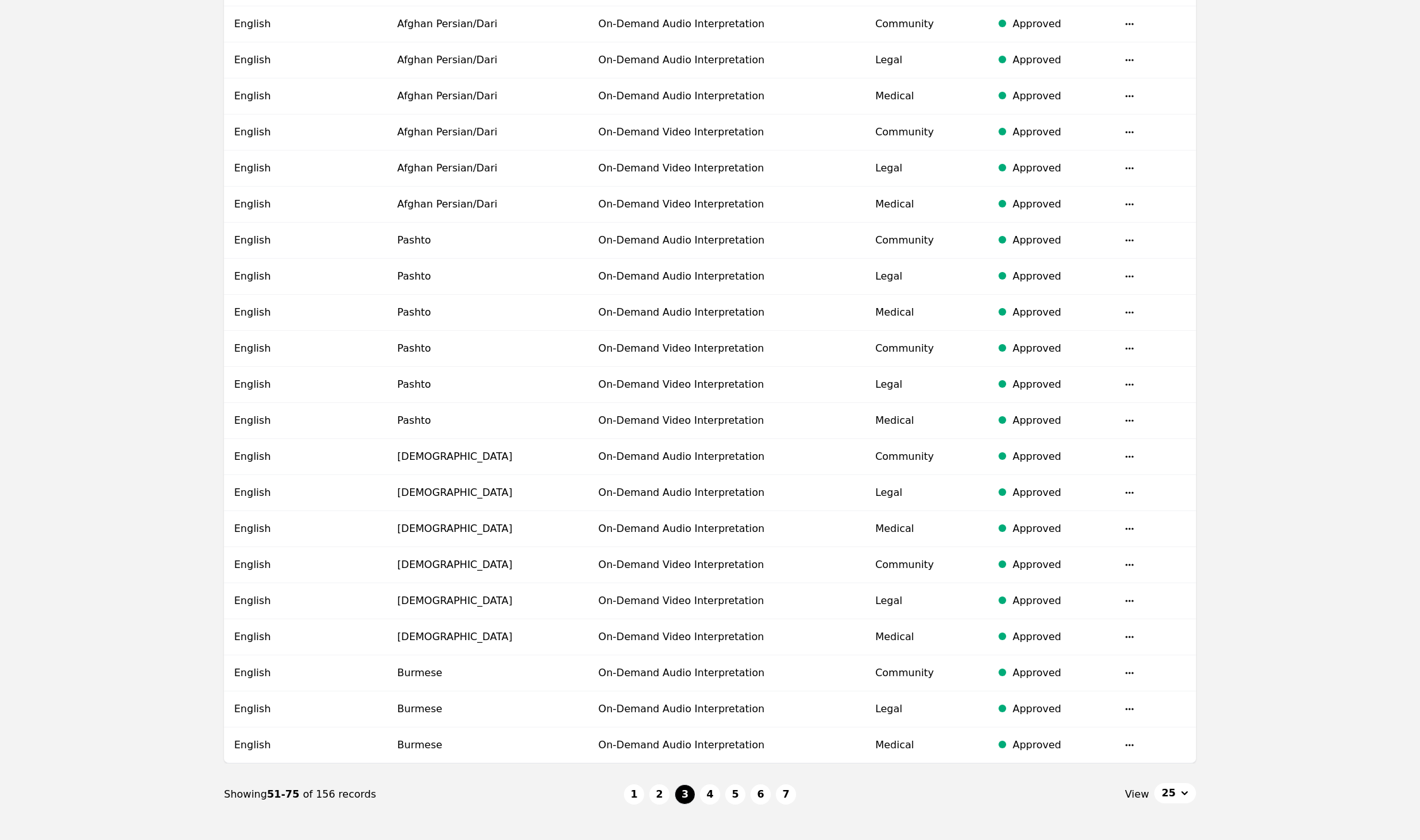
scroll to position [599, 0]
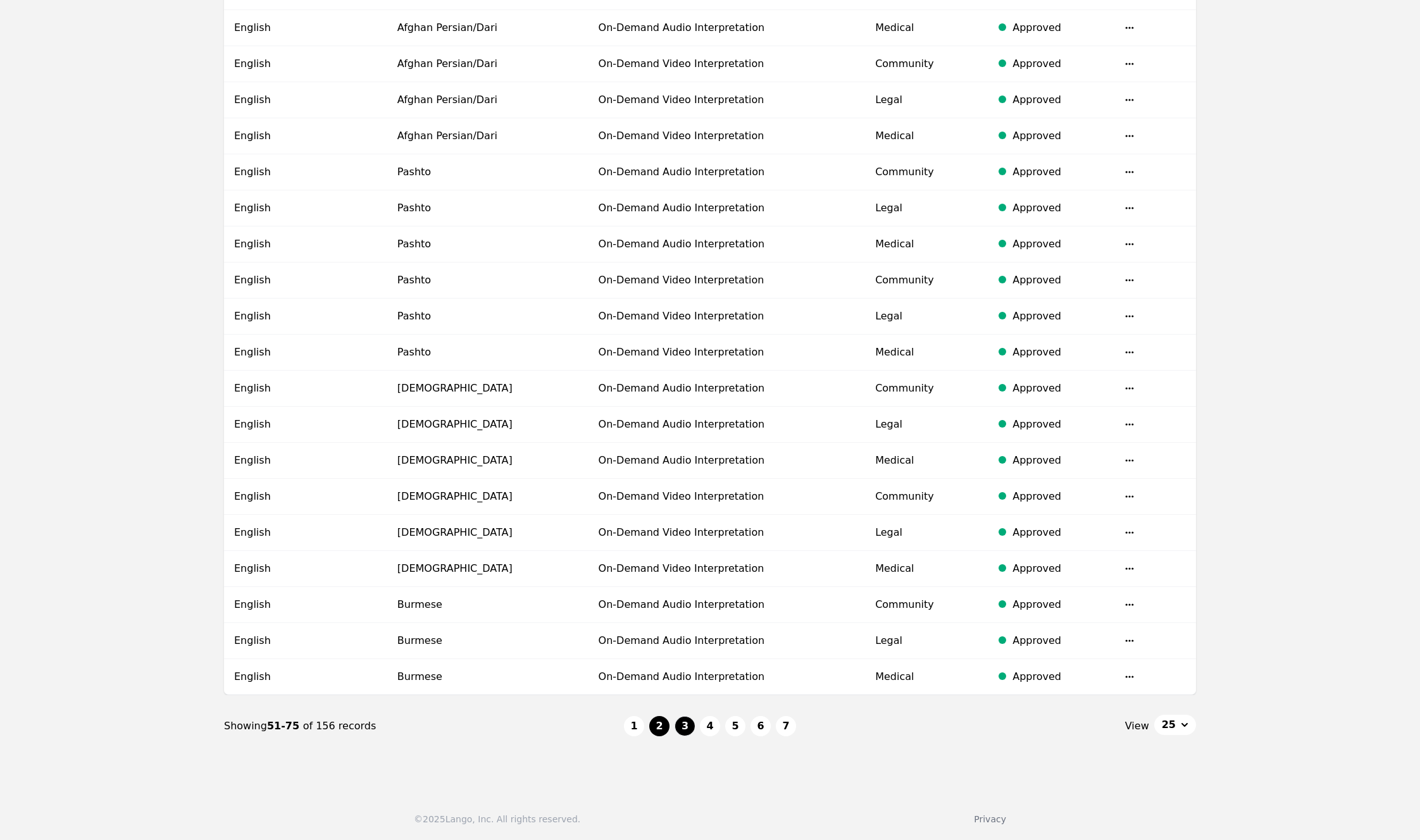
click at [659, 727] on button "2" at bounding box center [659, 726] width 20 height 20
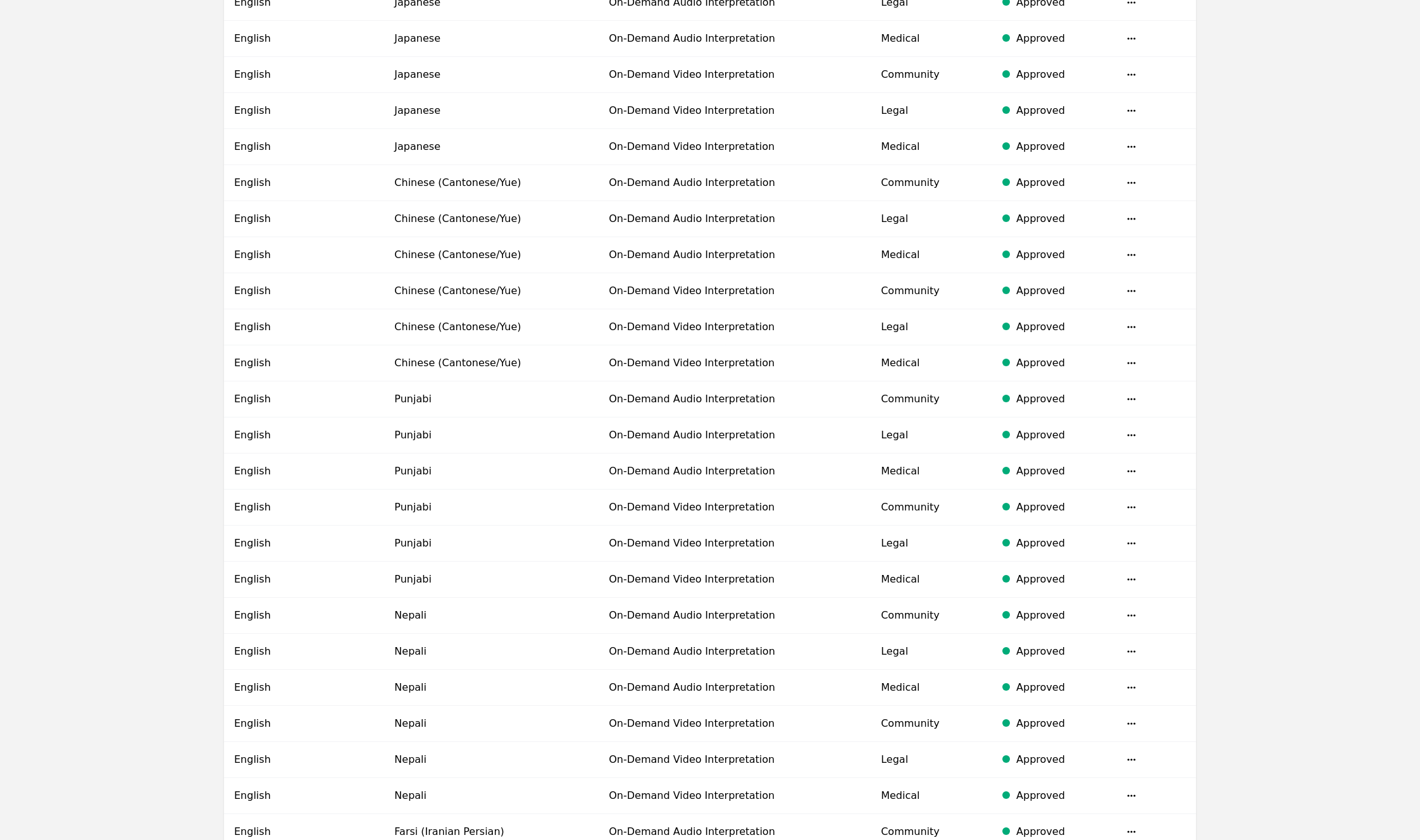
scroll to position [599, 0]
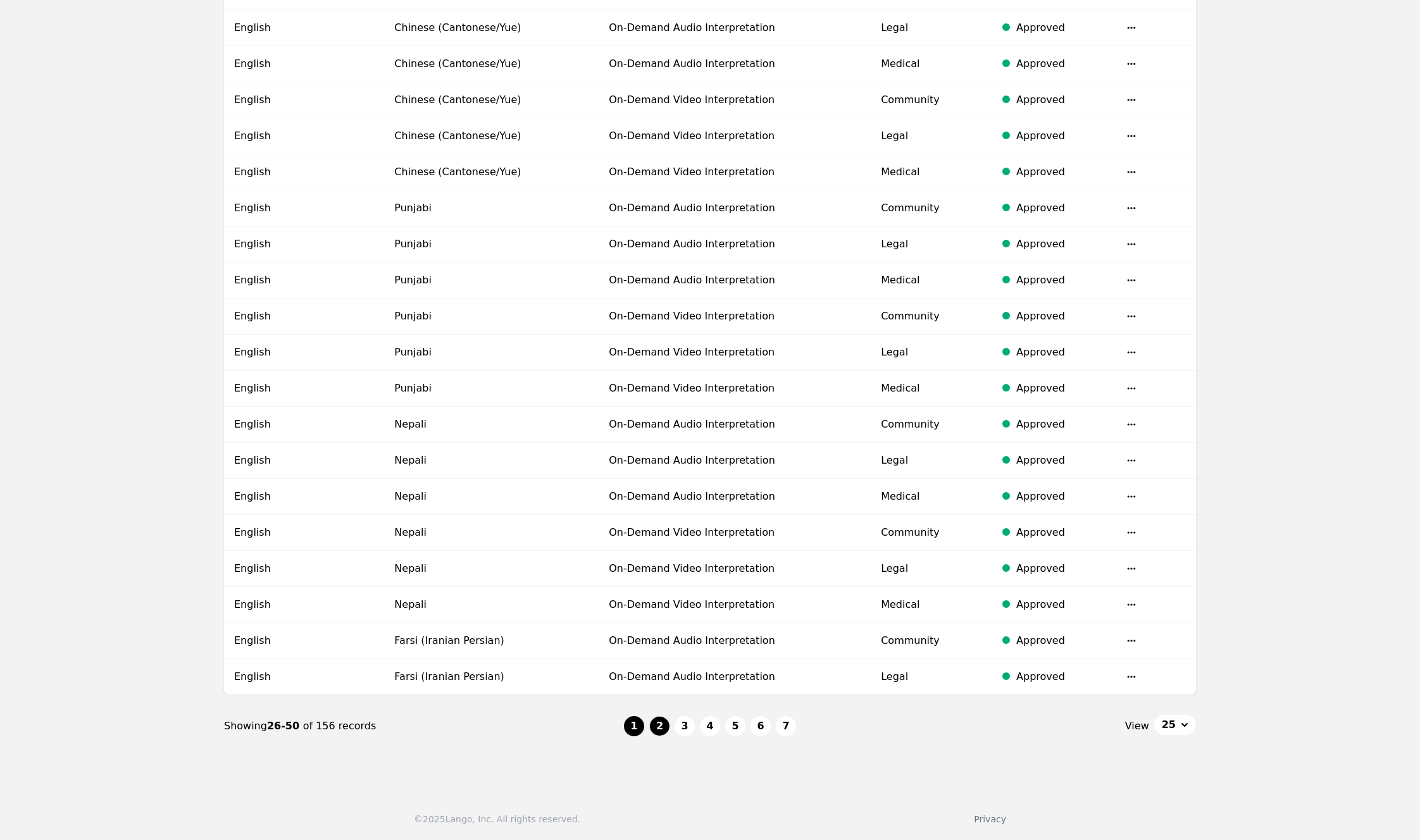
click at [634, 719] on button "1" at bounding box center [634, 726] width 20 height 20
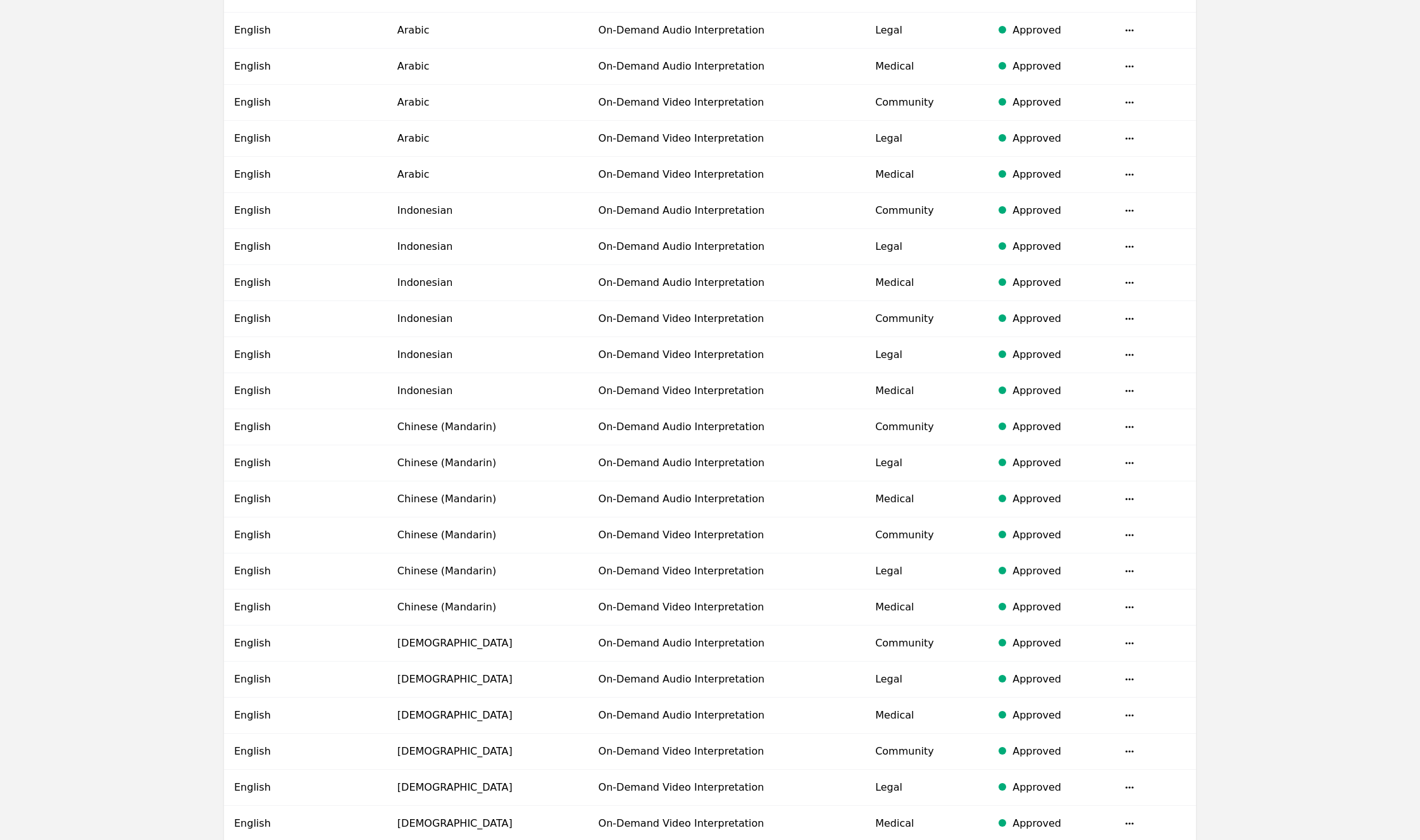
scroll to position [599, 0]
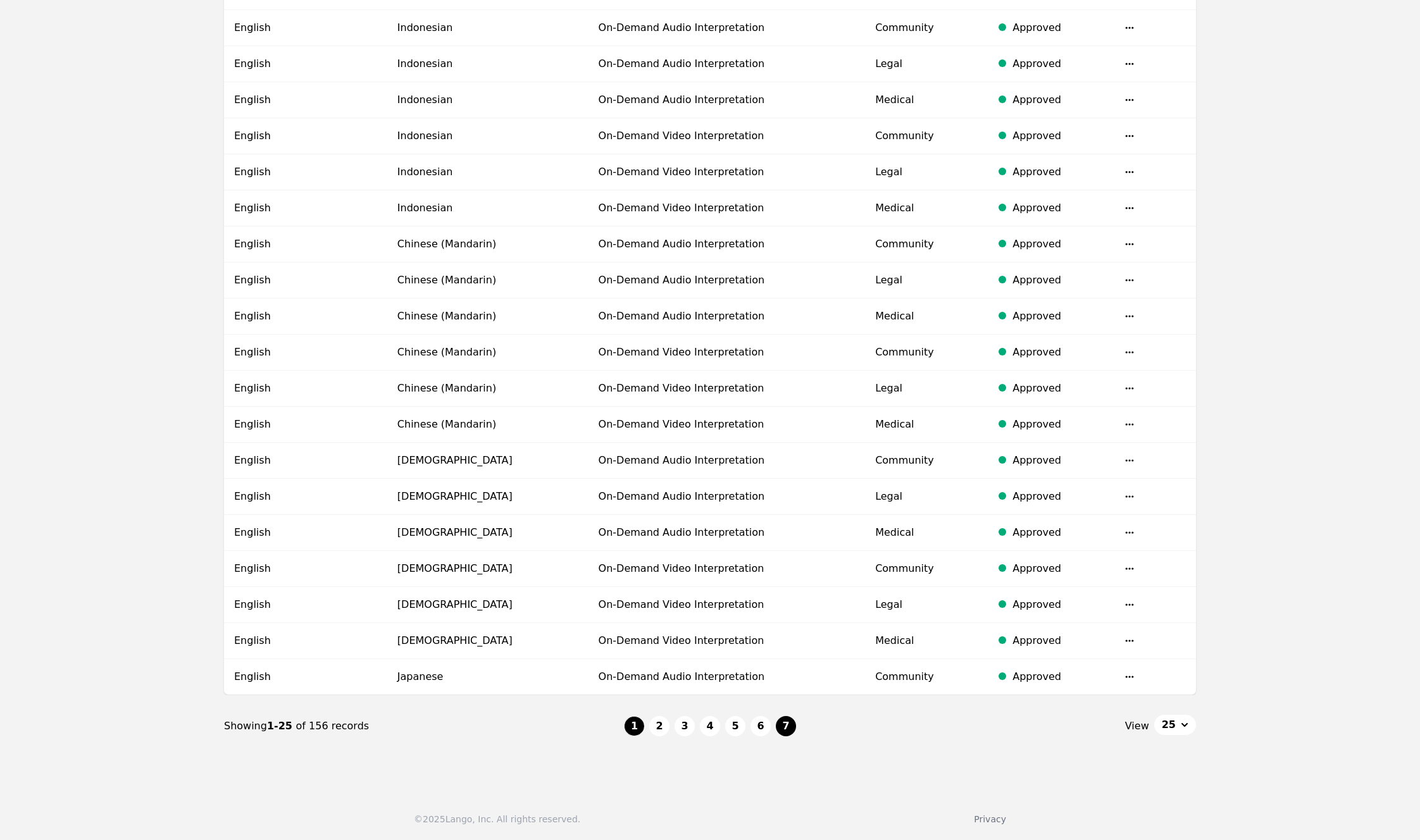
click at [784, 730] on button "7" at bounding box center [786, 726] width 20 height 20
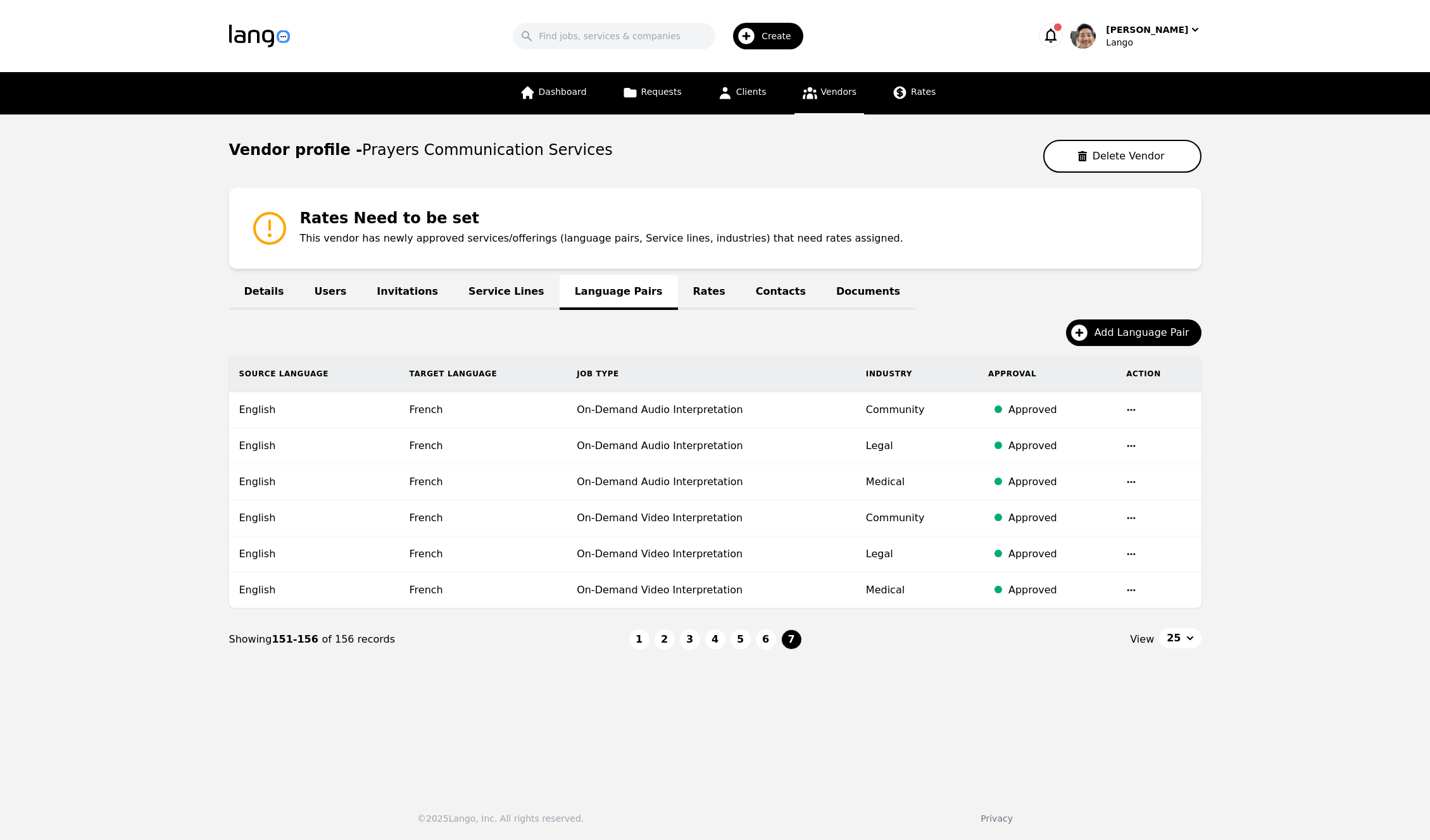
click at [1303, 155] on main "Vendor profile - Prayers Communication Services Delete Vendor Rates Need to be …" at bounding box center [715, 448] width 1430 height 668
click at [1305, 154] on main "Vendor profile - Prayers Communication Services Delete Vendor Rates Need to be …" at bounding box center [715, 448] width 1430 height 668
click at [1308, 225] on main "Vendor profile - Prayers Communication Services Delete Vendor Rates Need to be …" at bounding box center [715, 448] width 1430 height 668
drag, startPoint x: 1310, startPoint y: 241, endPoint x: 1164, endPoint y: 114, distance: 193.5
click at [1310, 241] on main "Vendor profile - Prayers Communication Services Delete Vendor Rates Need to be …" at bounding box center [715, 448] width 1430 height 668
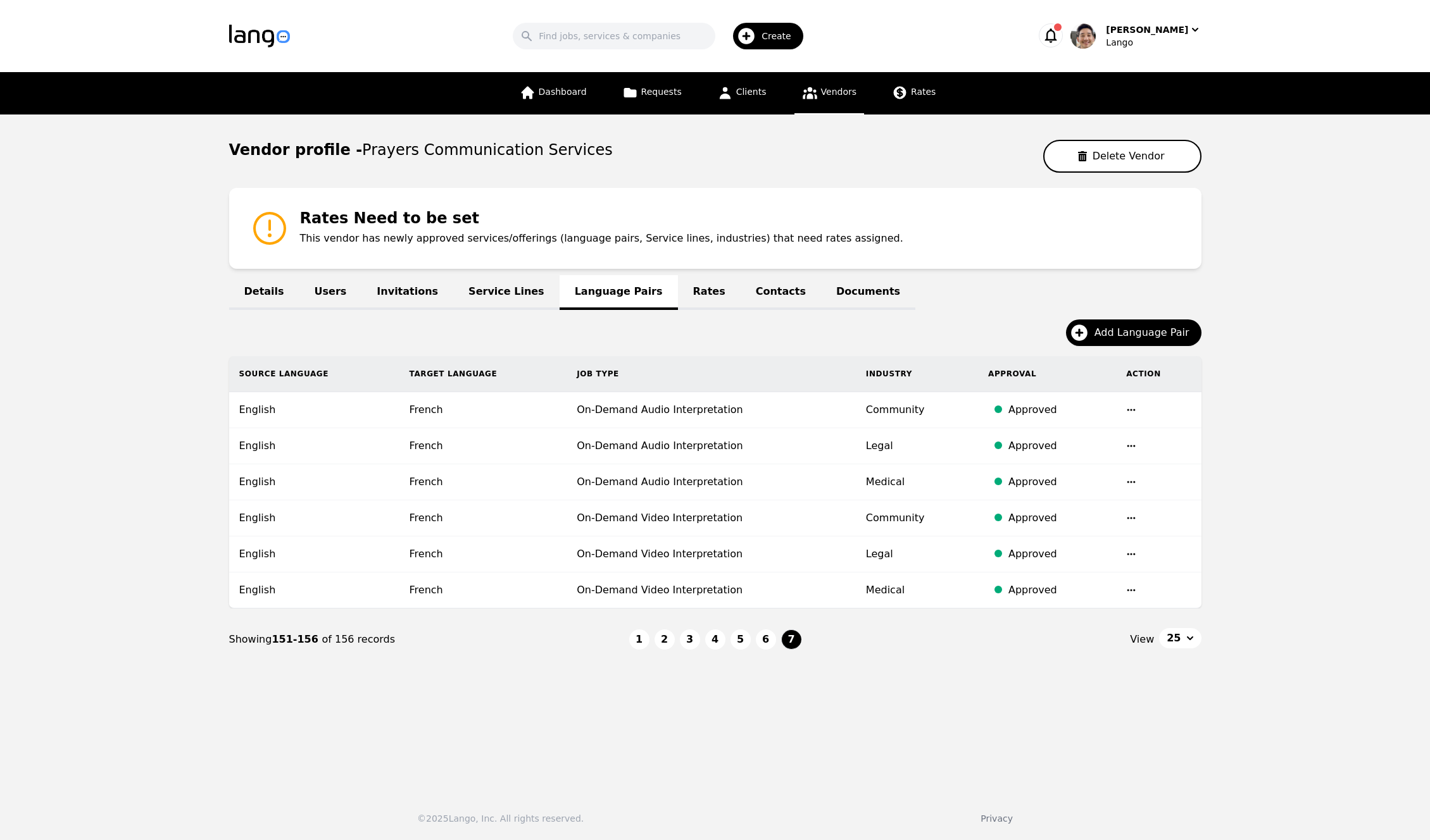
click at [1263, 293] on main "Vendor profile - Prayers Communication Services Delete Vendor Rates Need to be …" at bounding box center [715, 448] width 1430 height 668
click at [1258, 362] on main "Vendor profile - Prayers Communication Services Delete Vendor Rates Need to be …" at bounding box center [715, 448] width 1430 height 668
click at [1138, 332] on span "Add Language Pair" at bounding box center [1146, 333] width 104 height 15
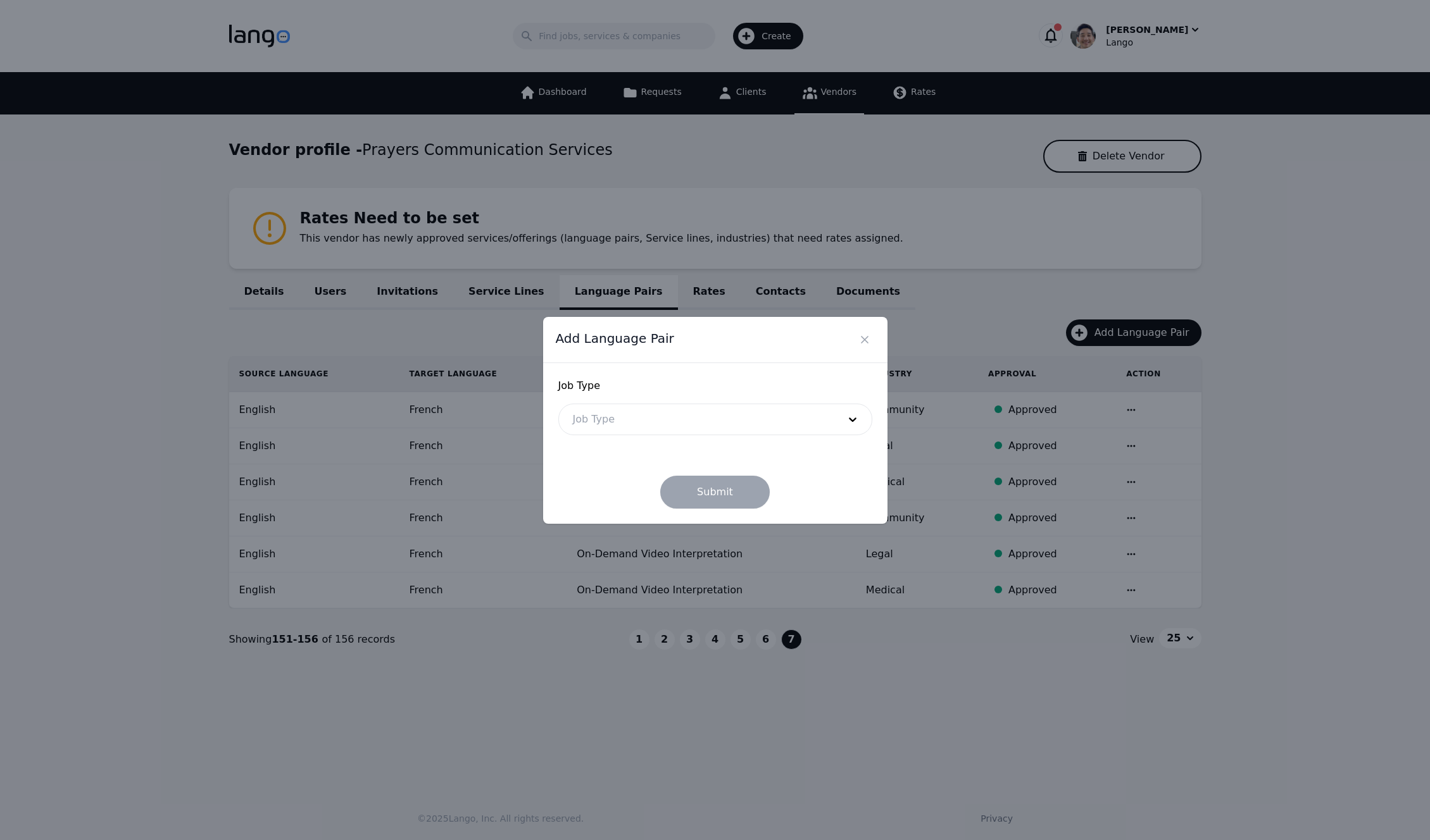
click at [625, 419] on div at bounding box center [697, 419] width 275 height 31
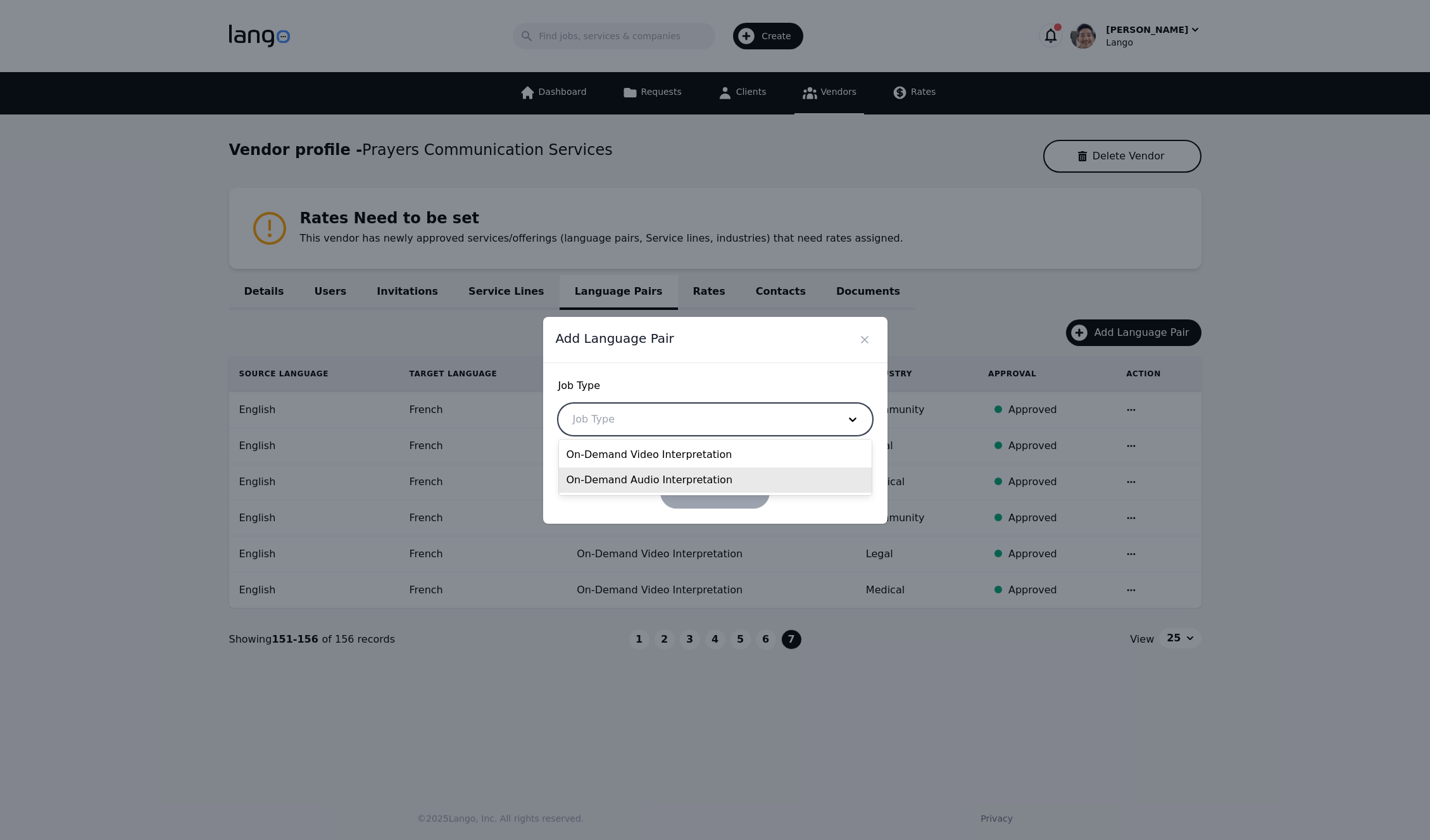
click at [689, 480] on div "On-Demand Audio Interpretation" at bounding box center [715, 480] width 313 height 25
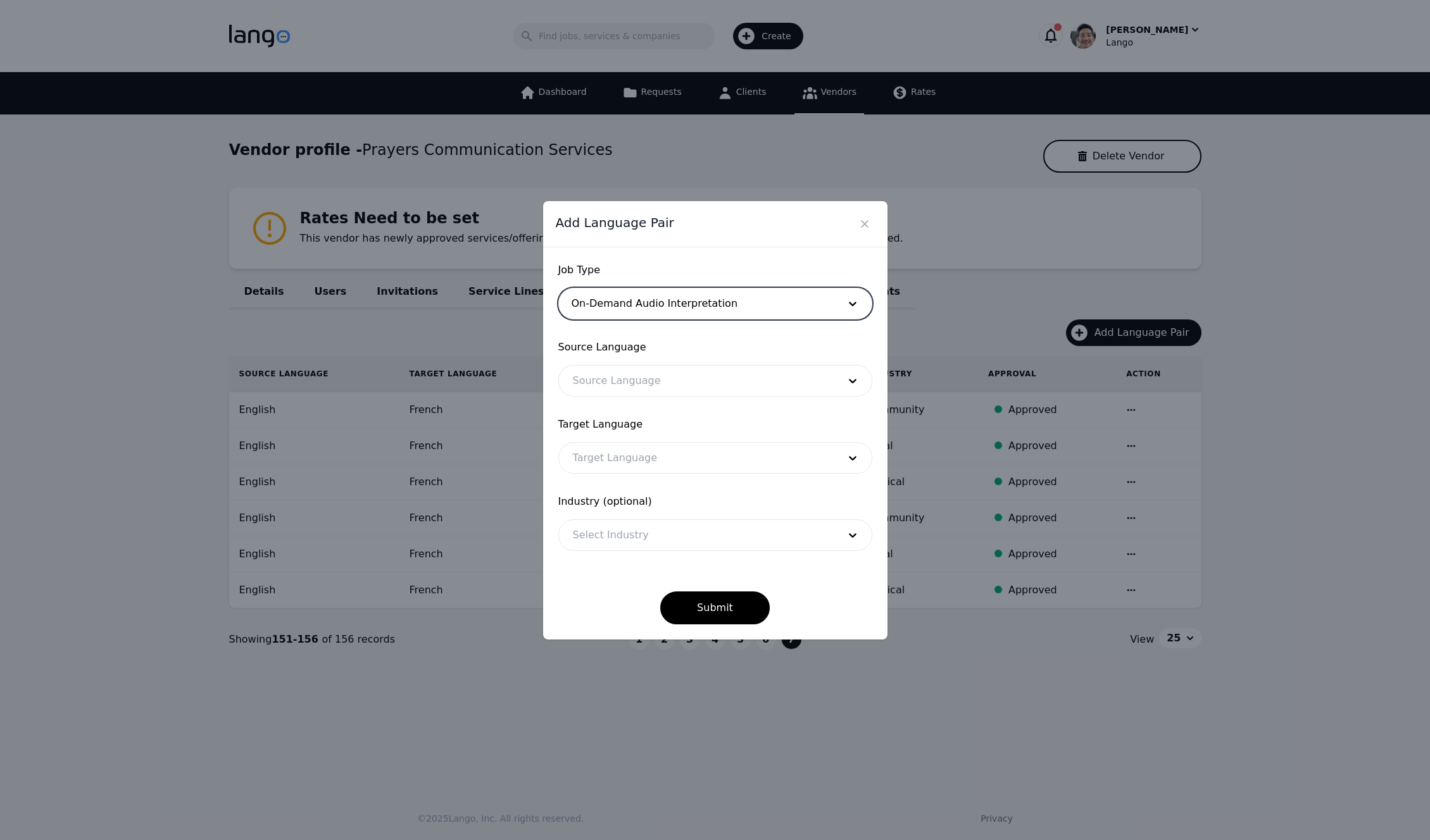
click at [619, 377] on div at bounding box center [697, 381] width 275 height 31
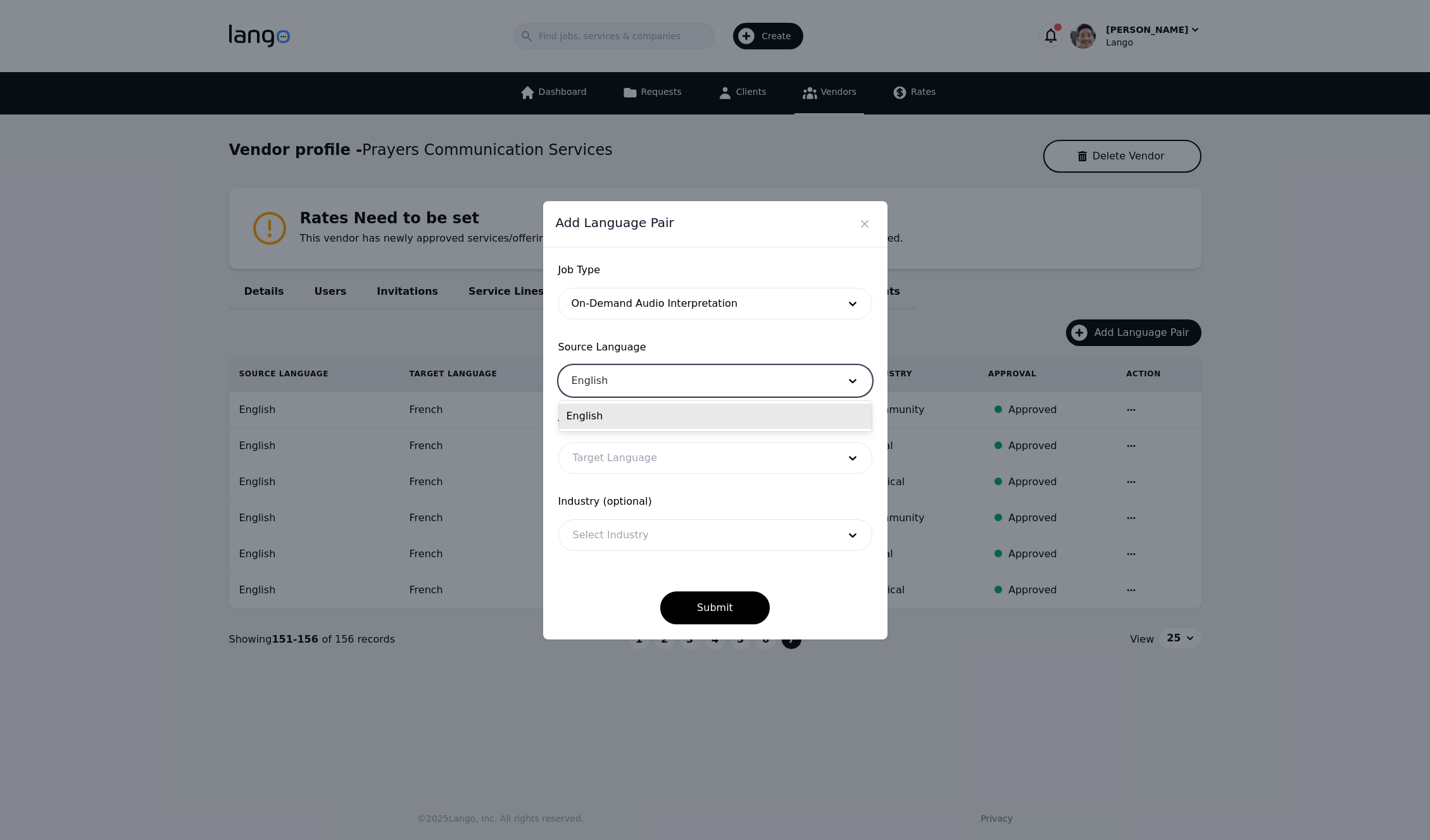
type input "English"
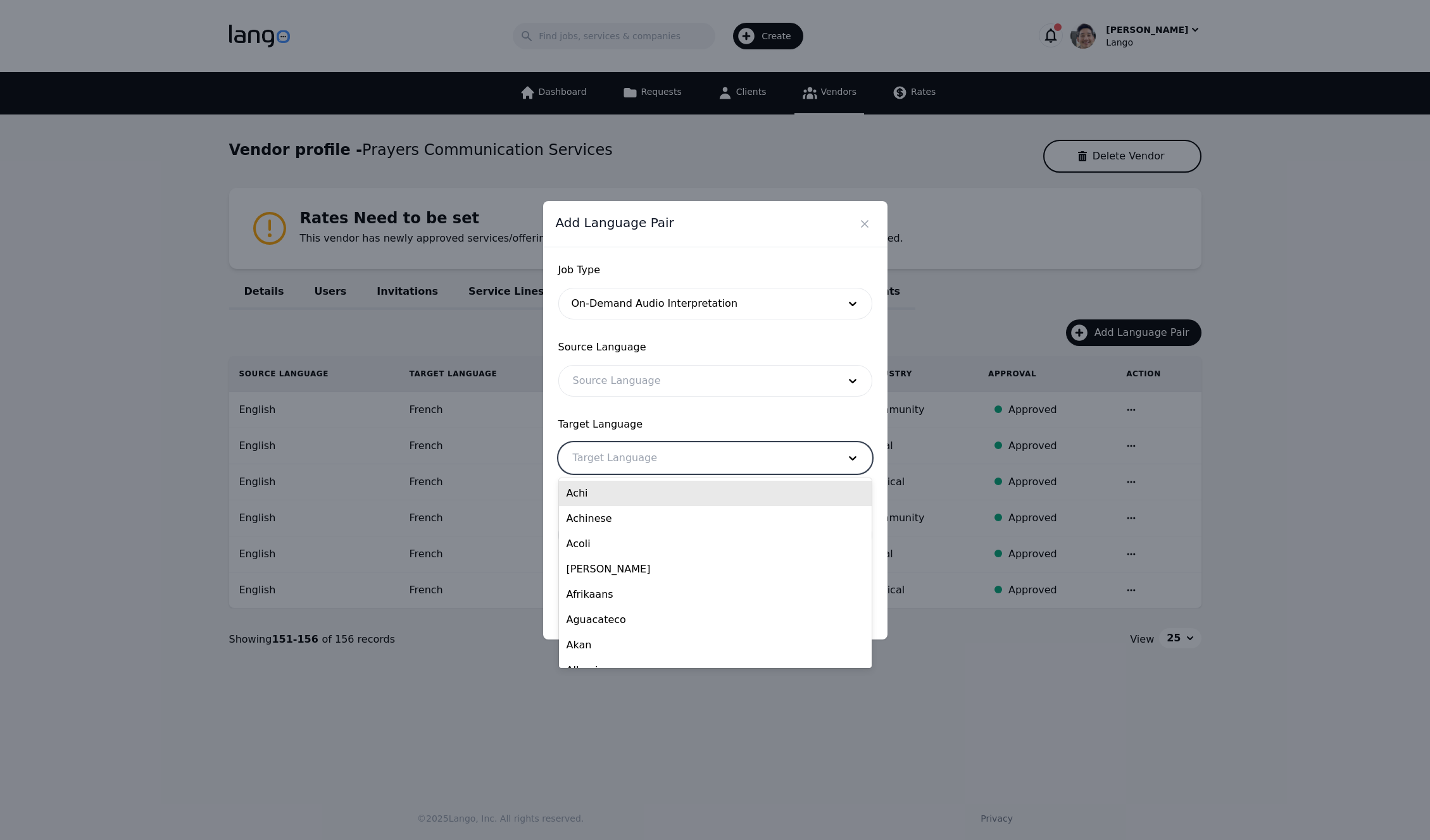
click at [616, 464] on div at bounding box center [697, 458] width 275 height 31
type input "Al"
click at [604, 490] on div "Albanian" at bounding box center [715, 493] width 313 height 25
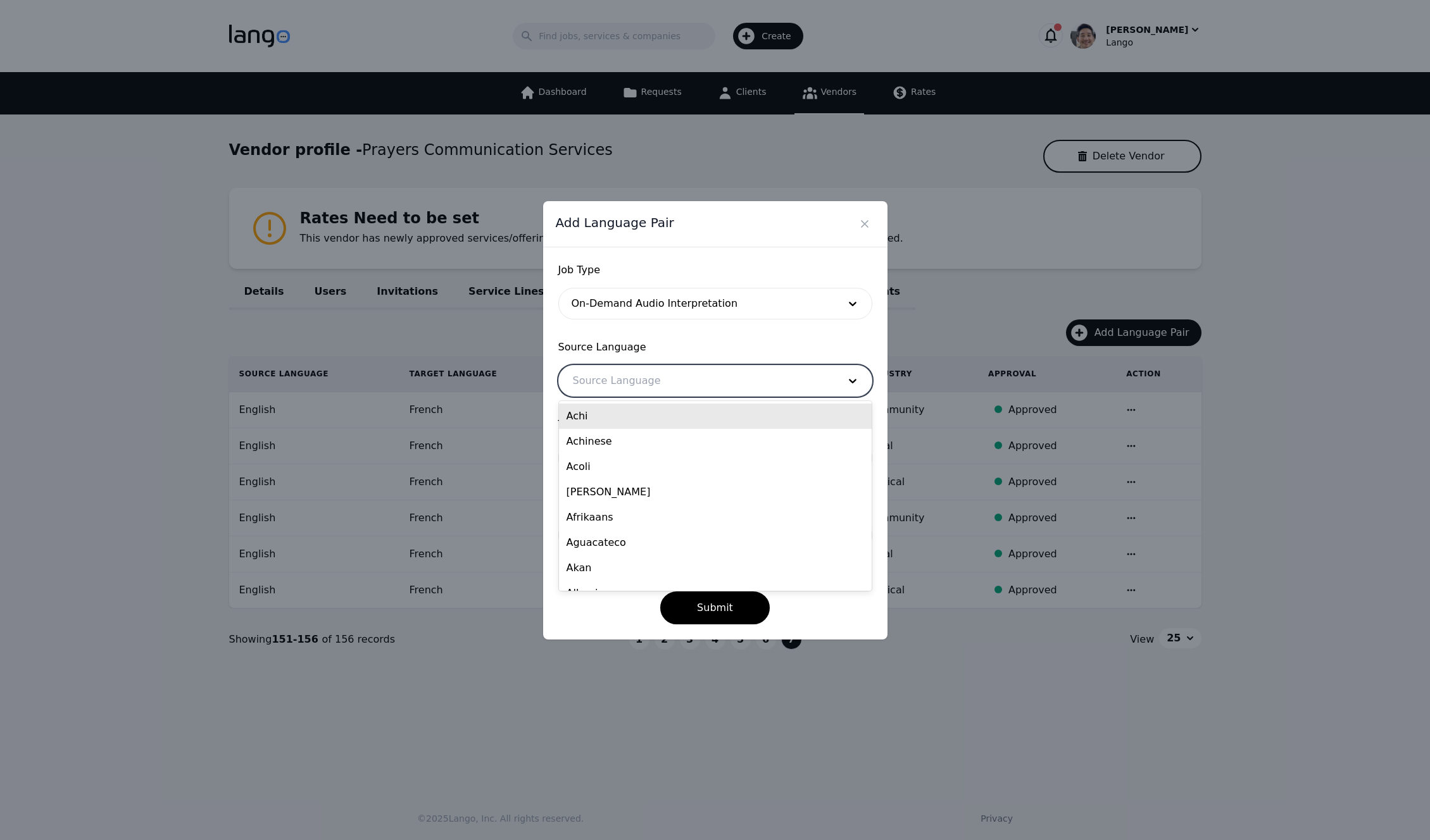
click at [661, 386] on div at bounding box center [697, 381] width 275 height 31
type input "Eng"
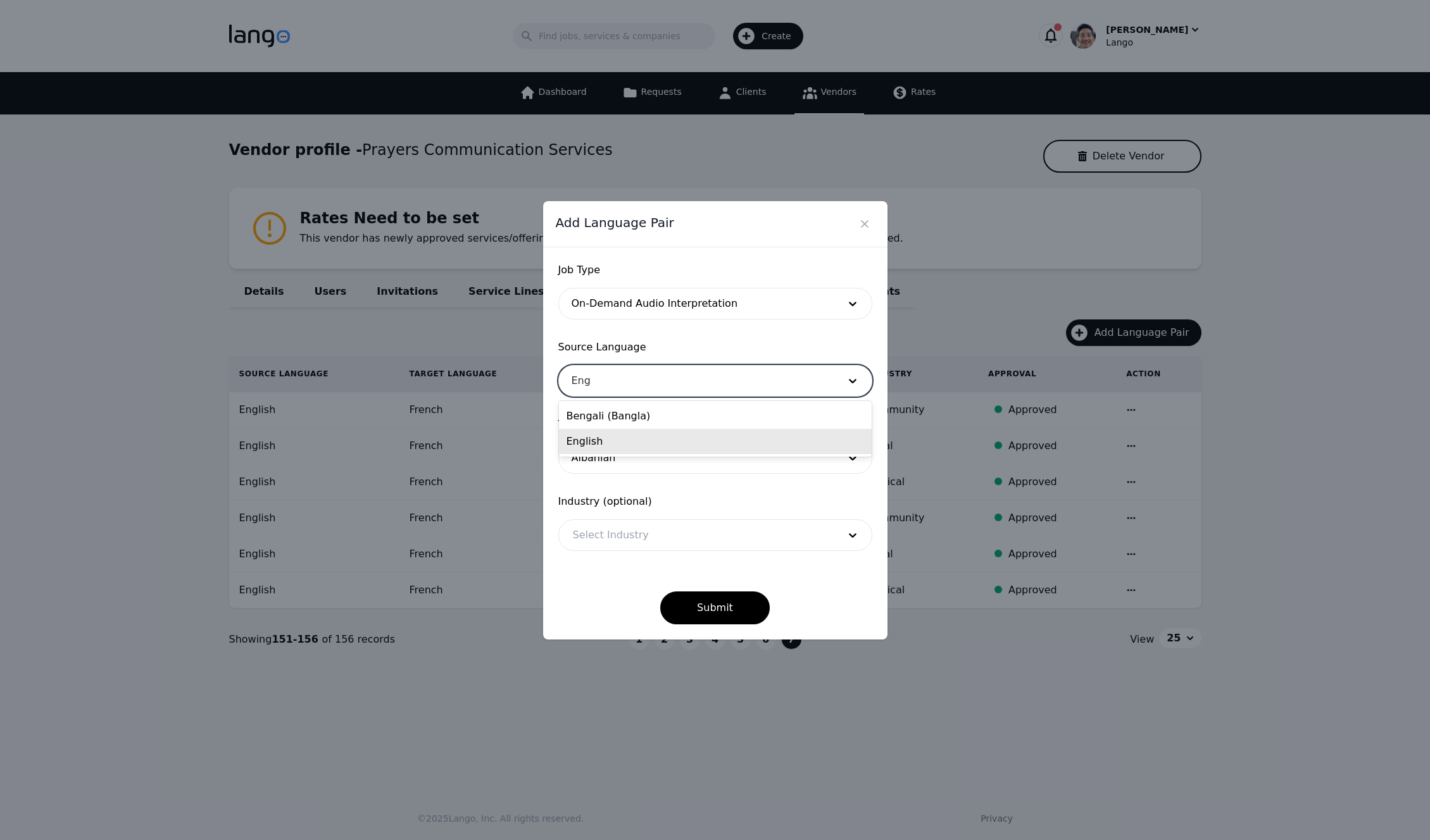
click at [611, 437] on div "English" at bounding box center [715, 442] width 313 height 25
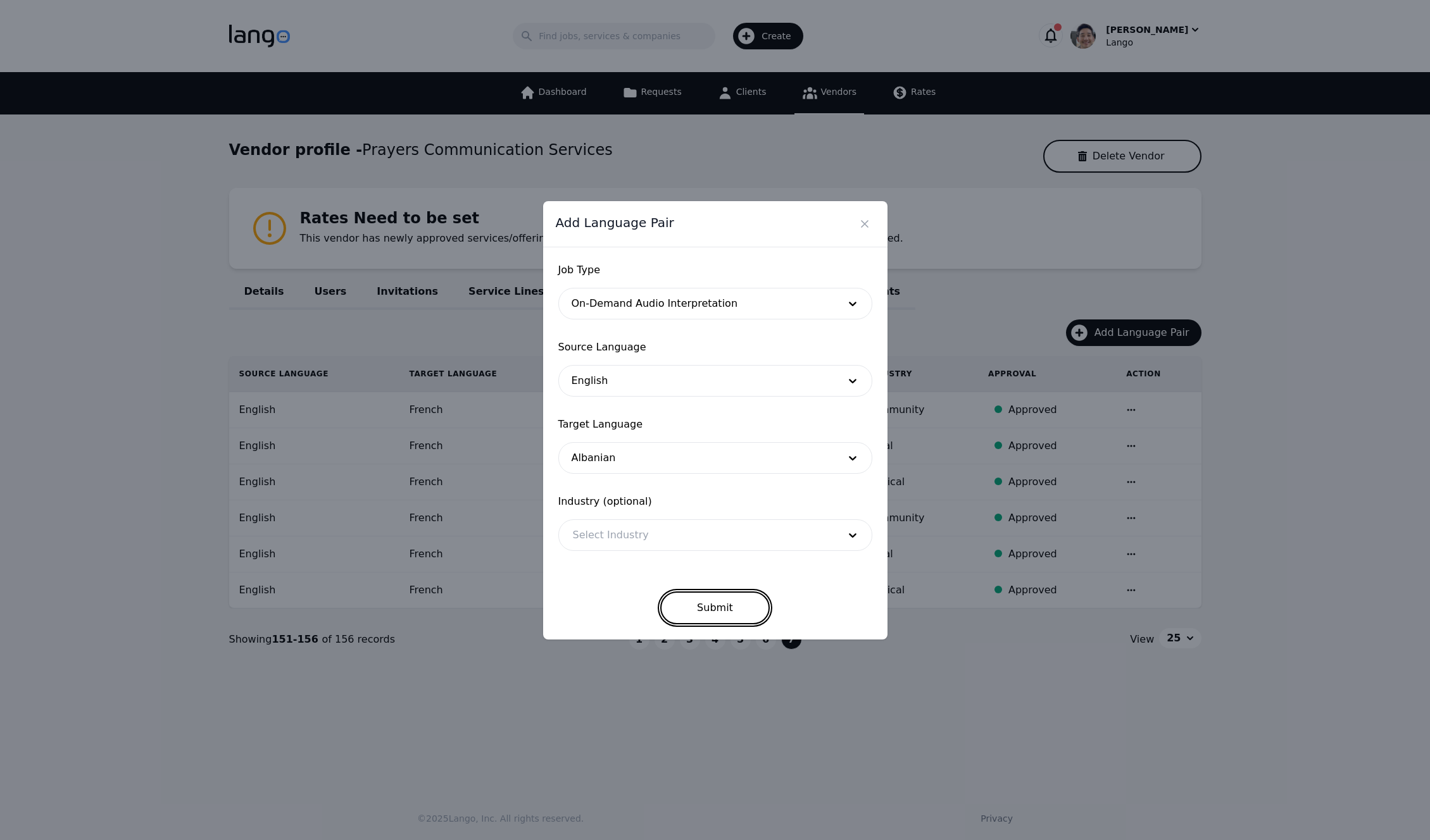
click at [715, 608] on button "Submit" at bounding box center [715, 608] width 110 height 33
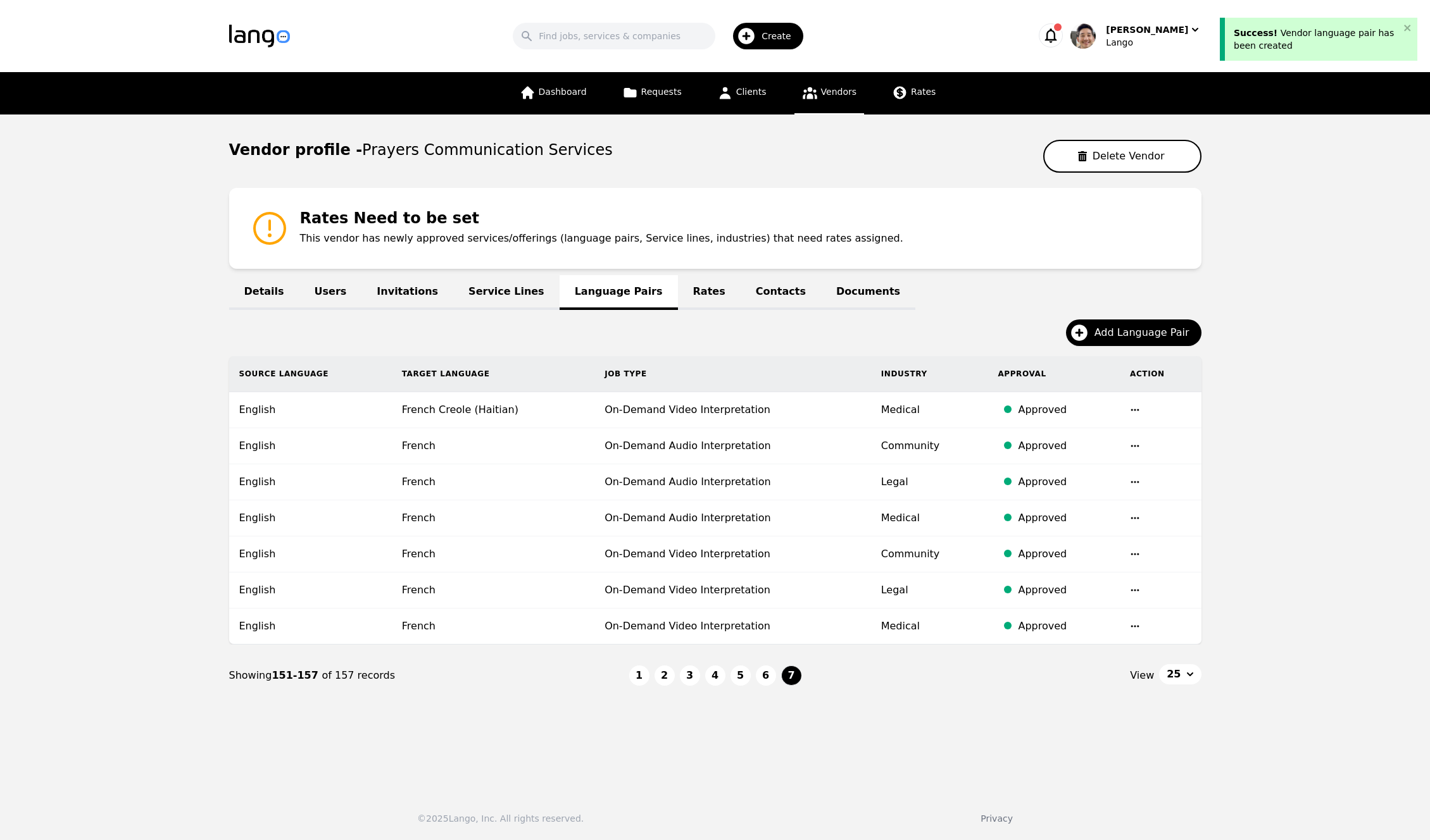
drag, startPoint x: 1324, startPoint y: 433, endPoint x: 1320, endPoint y: 427, distance: 7.2
click at [1324, 433] on main "Vendor profile - Prayers Communication Services Delete Vendor Rates Need to be …" at bounding box center [715, 448] width 1430 height 668
click at [1341, 361] on main "Vendor profile - Prayers Communication Services Delete Vendor Rates Need to be …" at bounding box center [715, 448] width 1430 height 668
click at [1182, 336] on span "Add Language Pair" at bounding box center [1146, 333] width 104 height 15
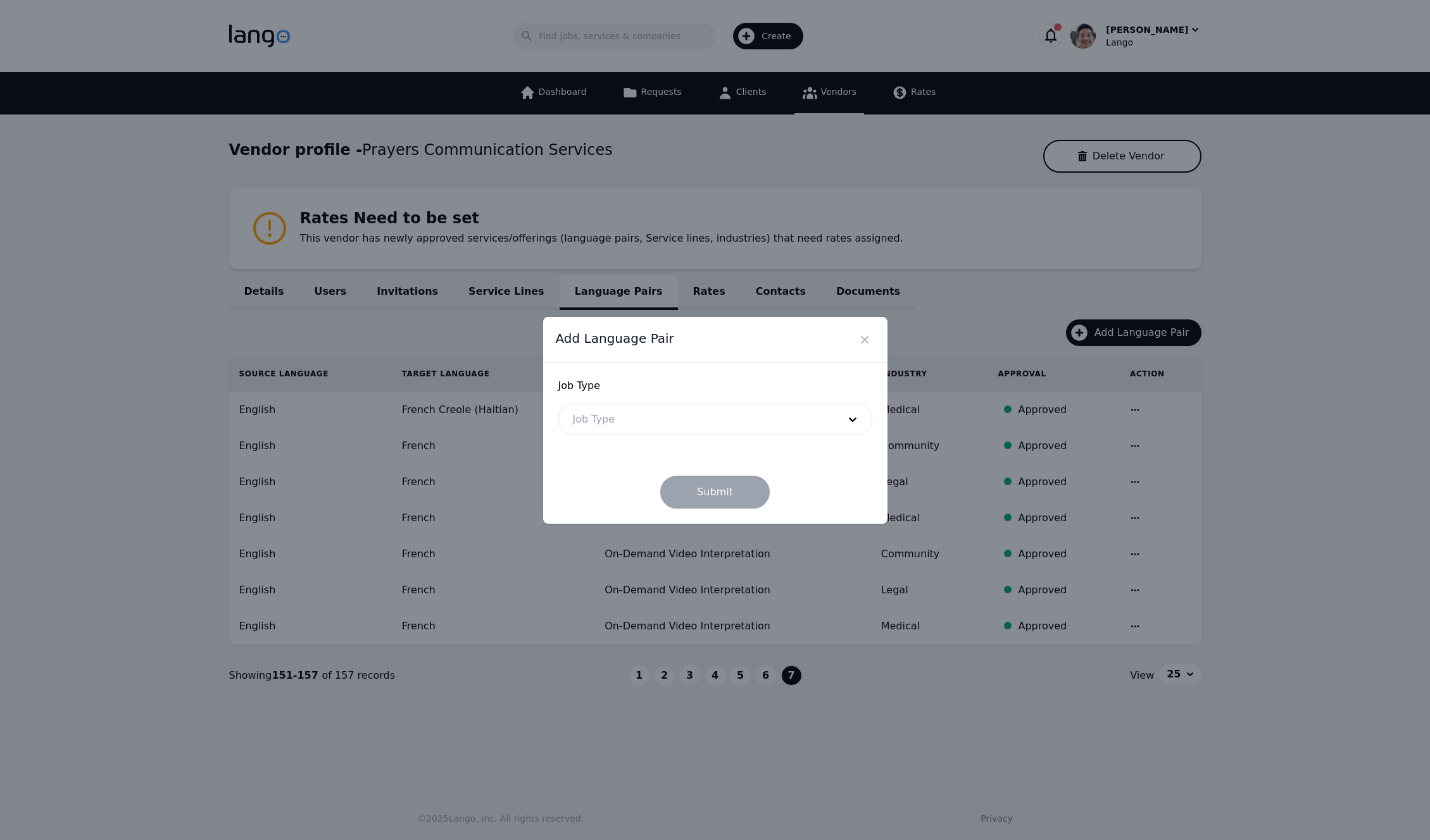
click at [632, 423] on div at bounding box center [697, 419] width 275 height 31
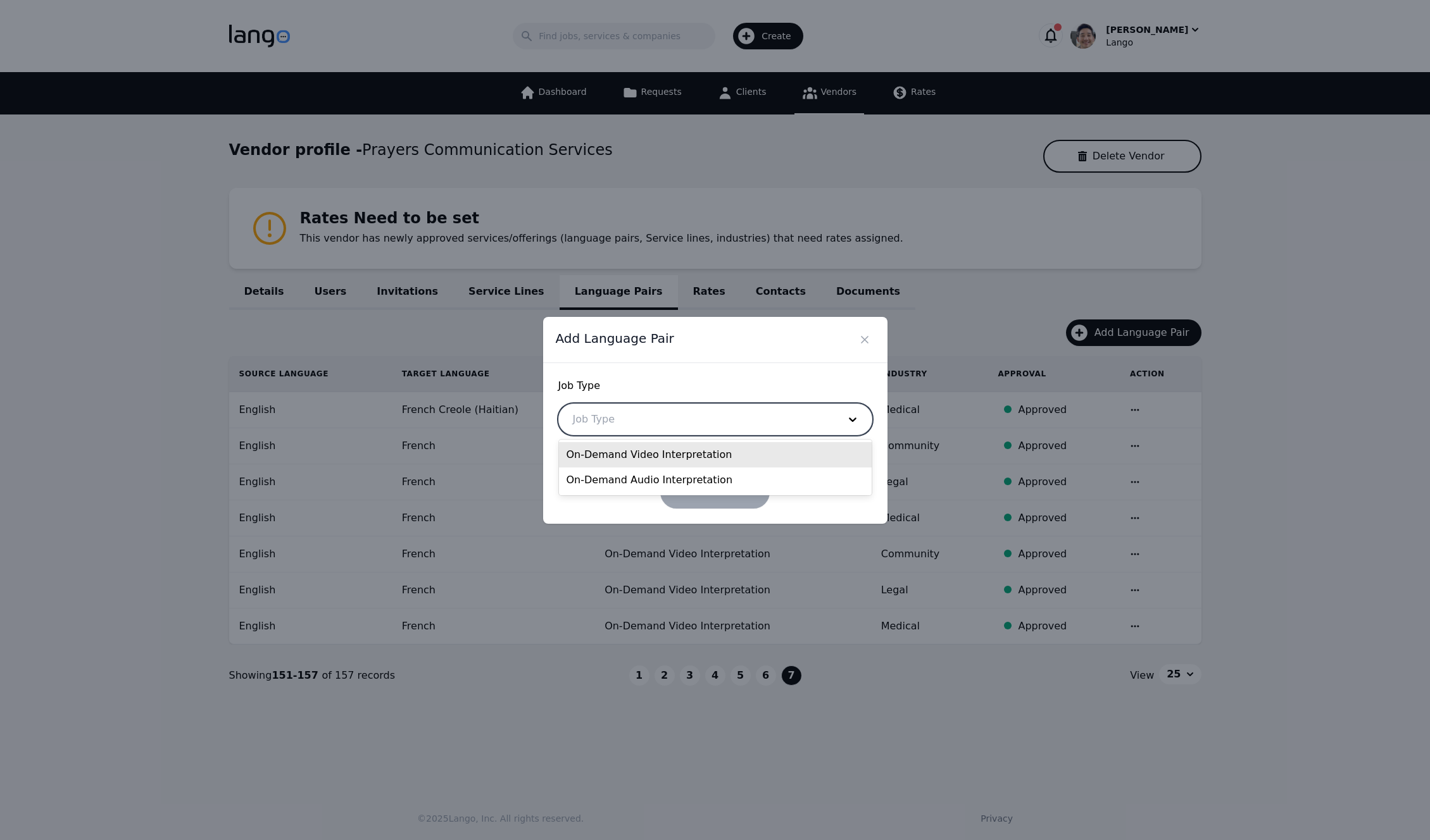
click at [675, 461] on div "On-Demand Video Interpretation" at bounding box center [715, 455] width 313 height 25
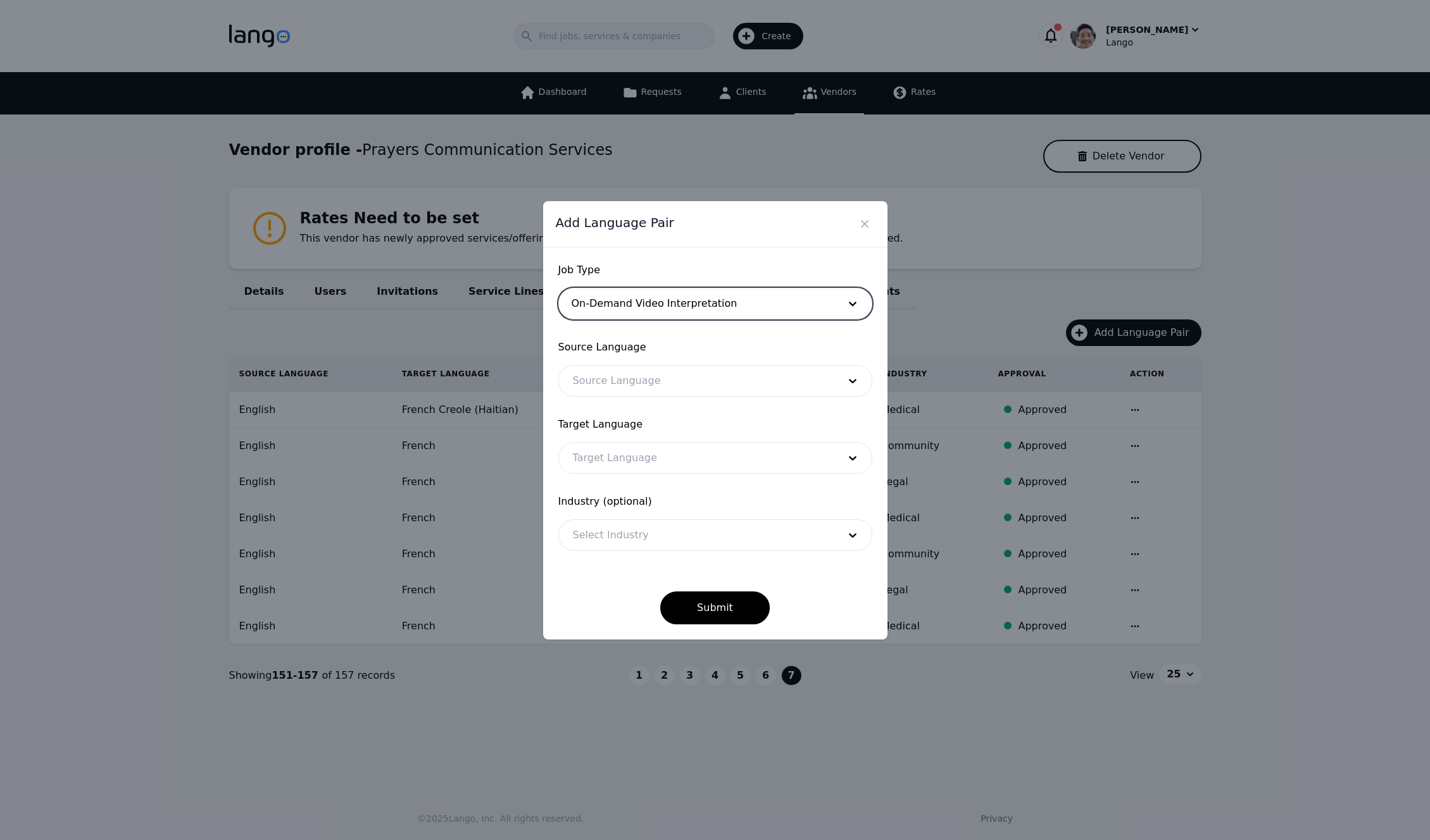
click at [634, 390] on div at bounding box center [697, 381] width 275 height 31
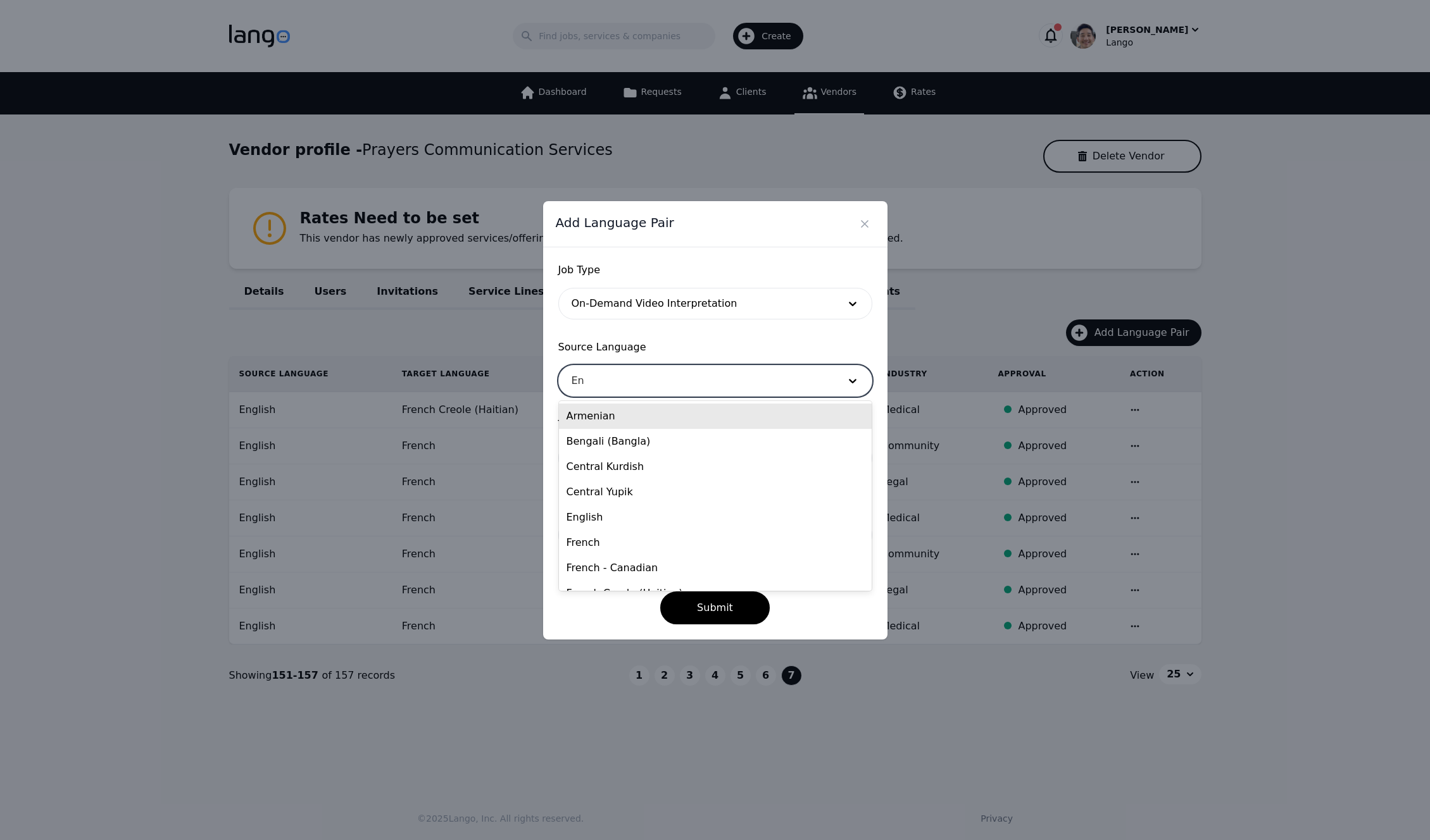
type input "Eng"
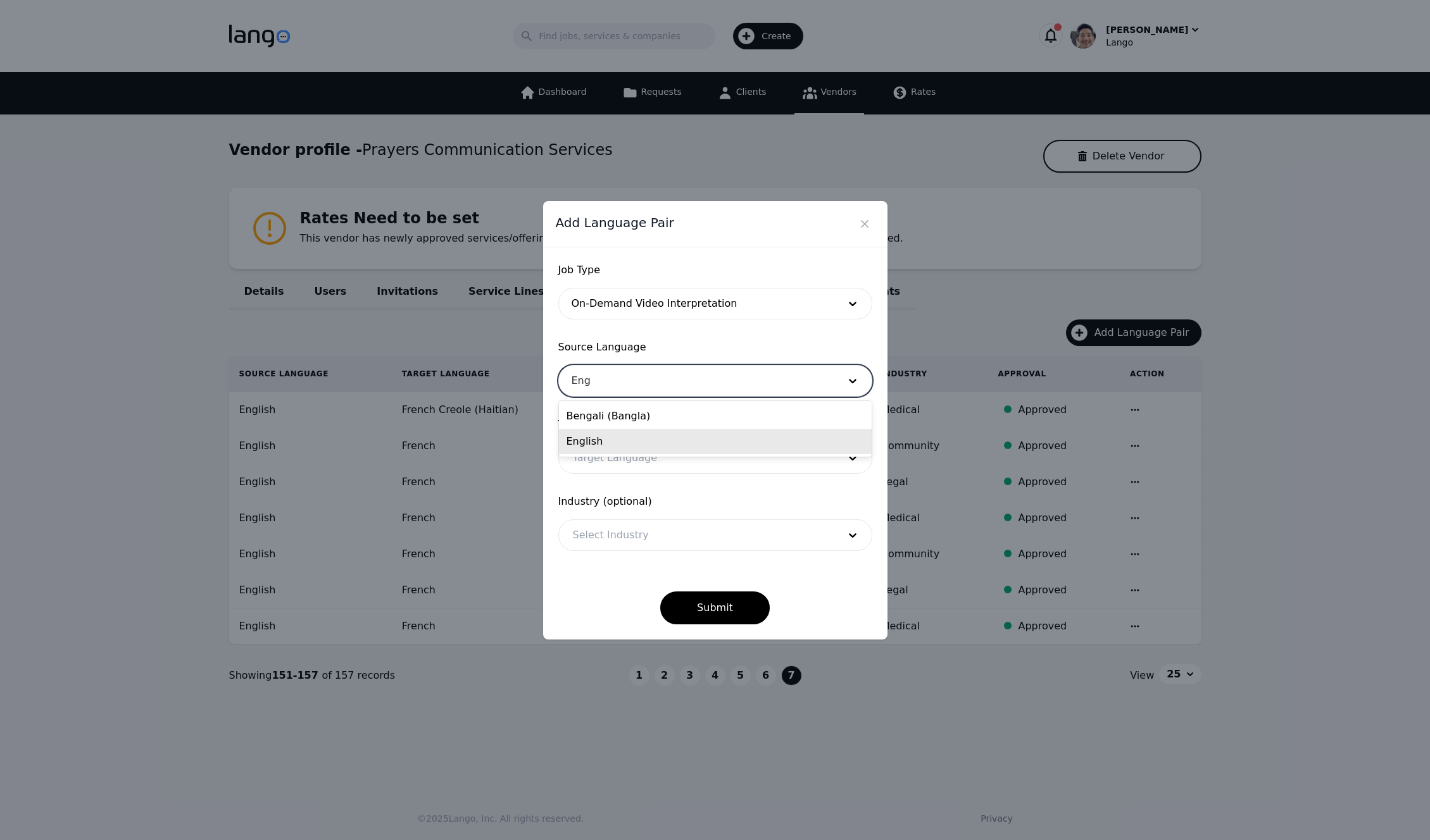
click at [644, 437] on div "English" at bounding box center [715, 442] width 313 height 25
click at [630, 453] on div at bounding box center [697, 458] width 275 height 31
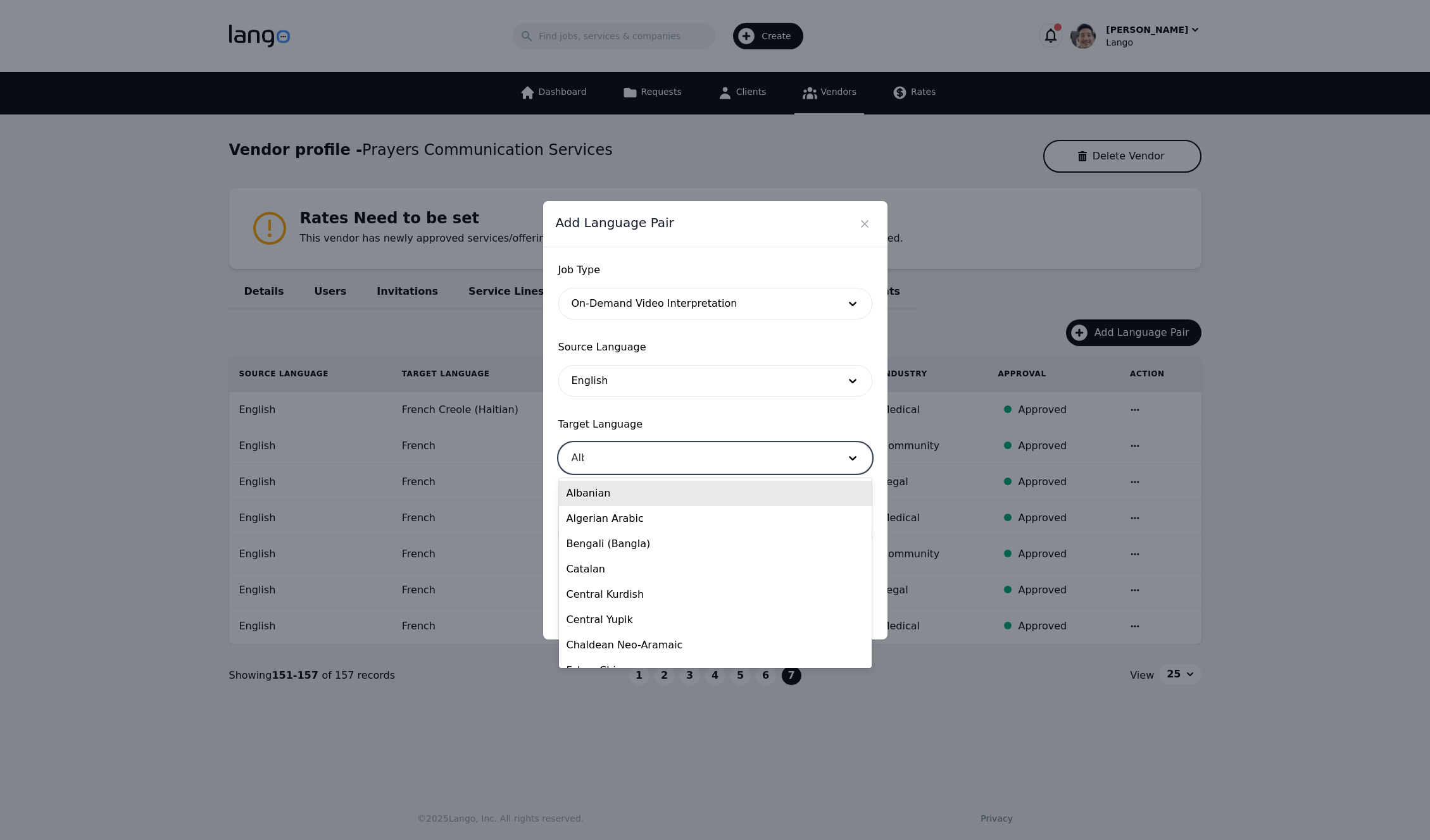
type input "[PERSON_NAME]"
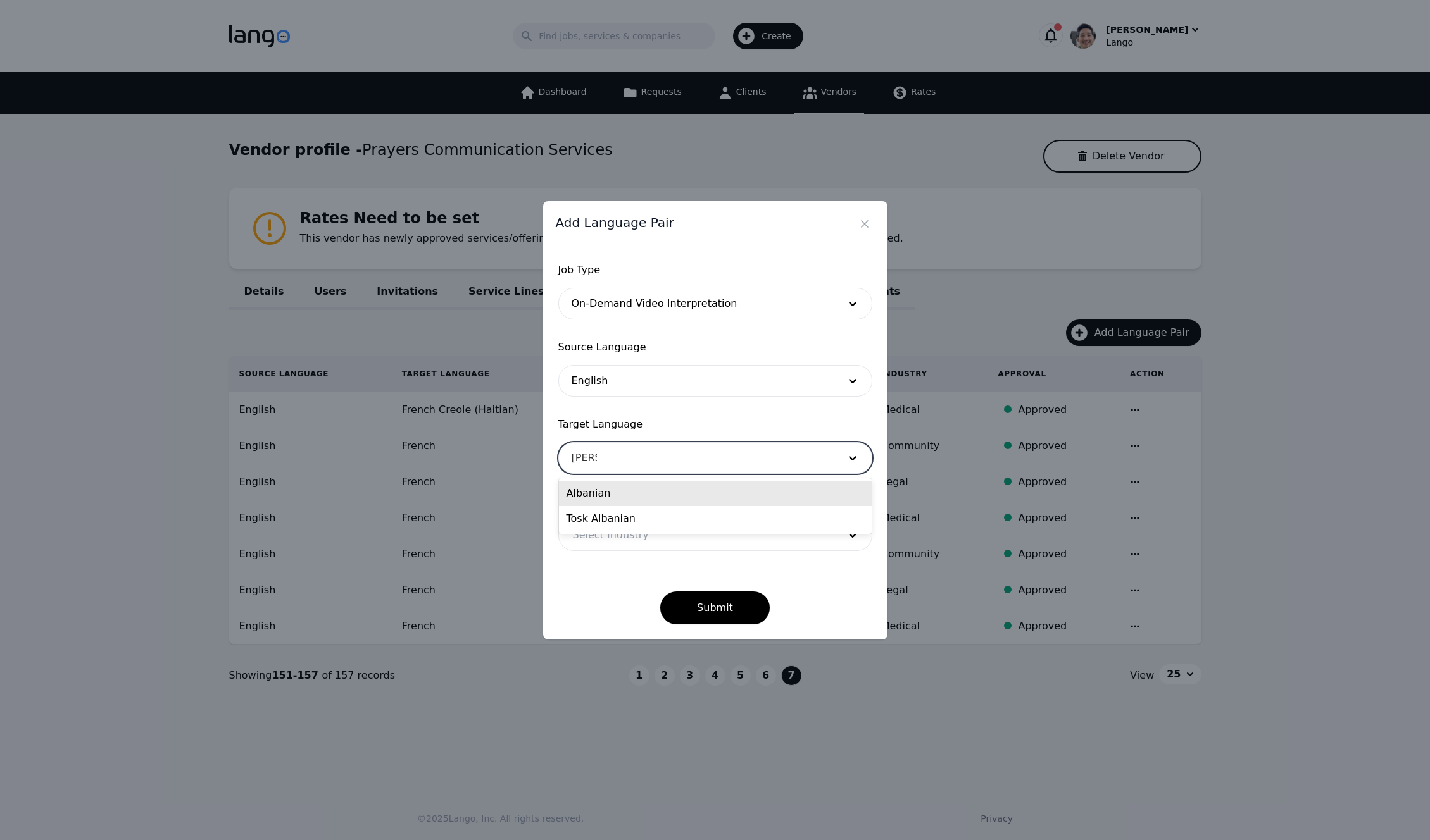
click at [716, 490] on div "Albanian" at bounding box center [715, 493] width 313 height 25
click at [731, 613] on button "Submit" at bounding box center [715, 608] width 110 height 33
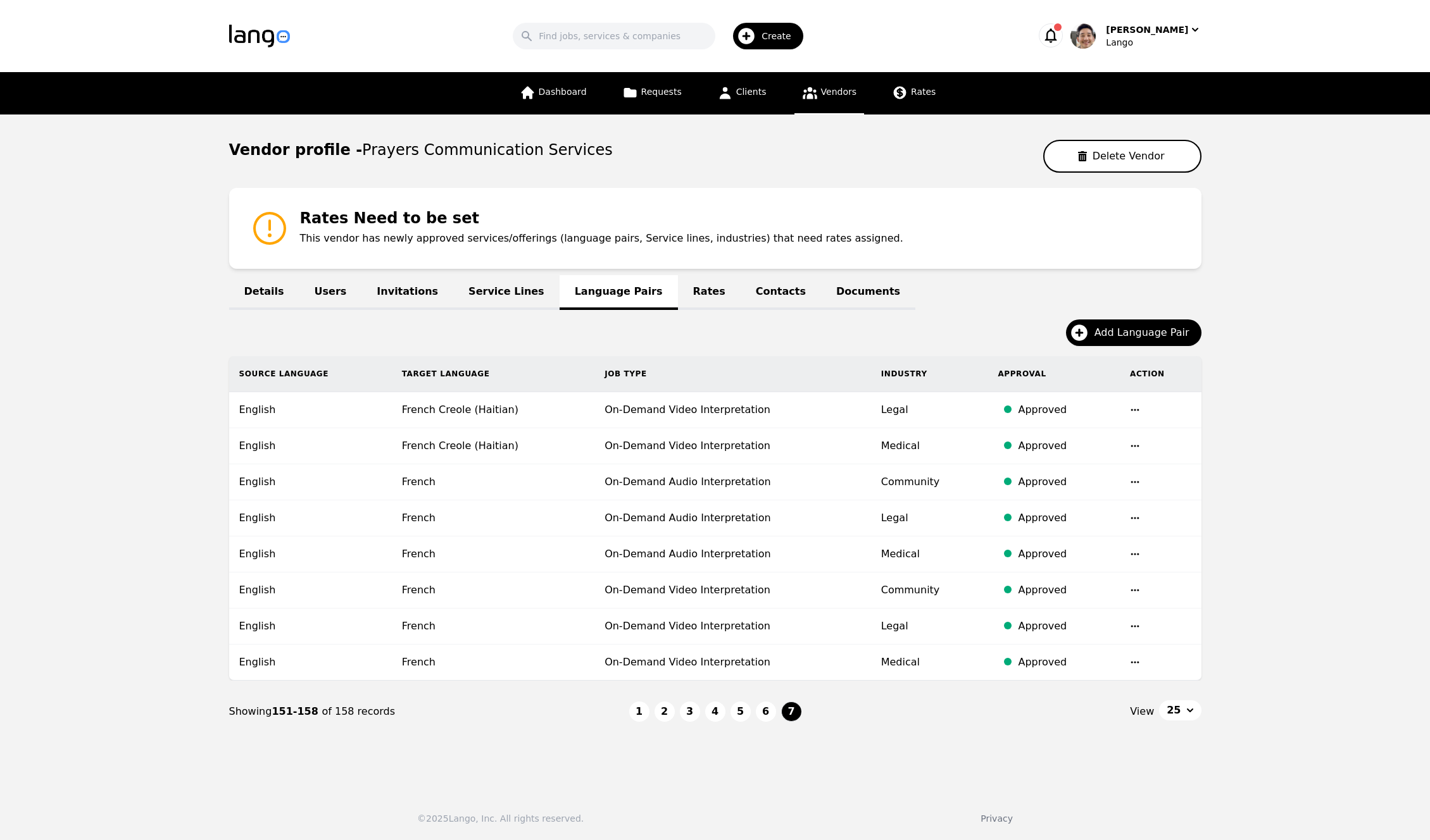
click at [1326, 225] on main "Vendor profile - Prayers Communication Services Delete Vendor Rates Need to be …" at bounding box center [715, 448] width 1430 height 668
click at [1301, 267] on main "Vendor profile - Prayers Communication Services Delete Vendor Rates Need to be …" at bounding box center [715, 448] width 1430 height 668
click at [1288, 153] on main "Vendor profile - Prayers Communication Services Delete Vendor Rates Need to be …" at bounding box center [715, 448] width 1430 height 668
drag, startPoint x: 1370, startPoint y: 156, endPoint x: 1336, endPoint y: 18, distance: 142.1
click at [1369, 151] on main "Vendor profile - Prayers Communication Services Delete Vendor Rates Need to be …" at bounding box center [715, 448] width 1430 height 668
